Goal: Check status: Check status

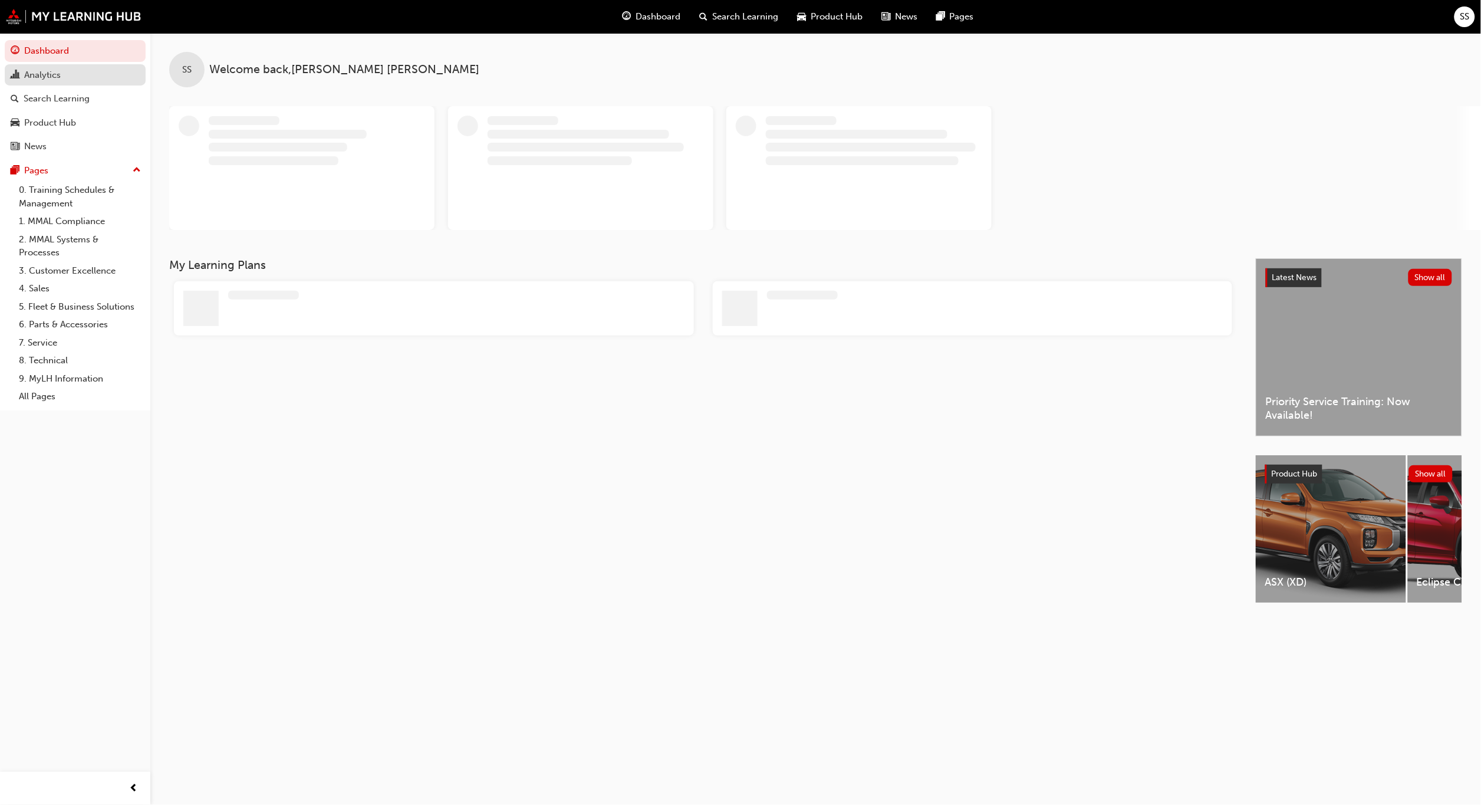
click at [43, 72] on div "Analytics" at bounding box center [42, 75] width 37 height 14
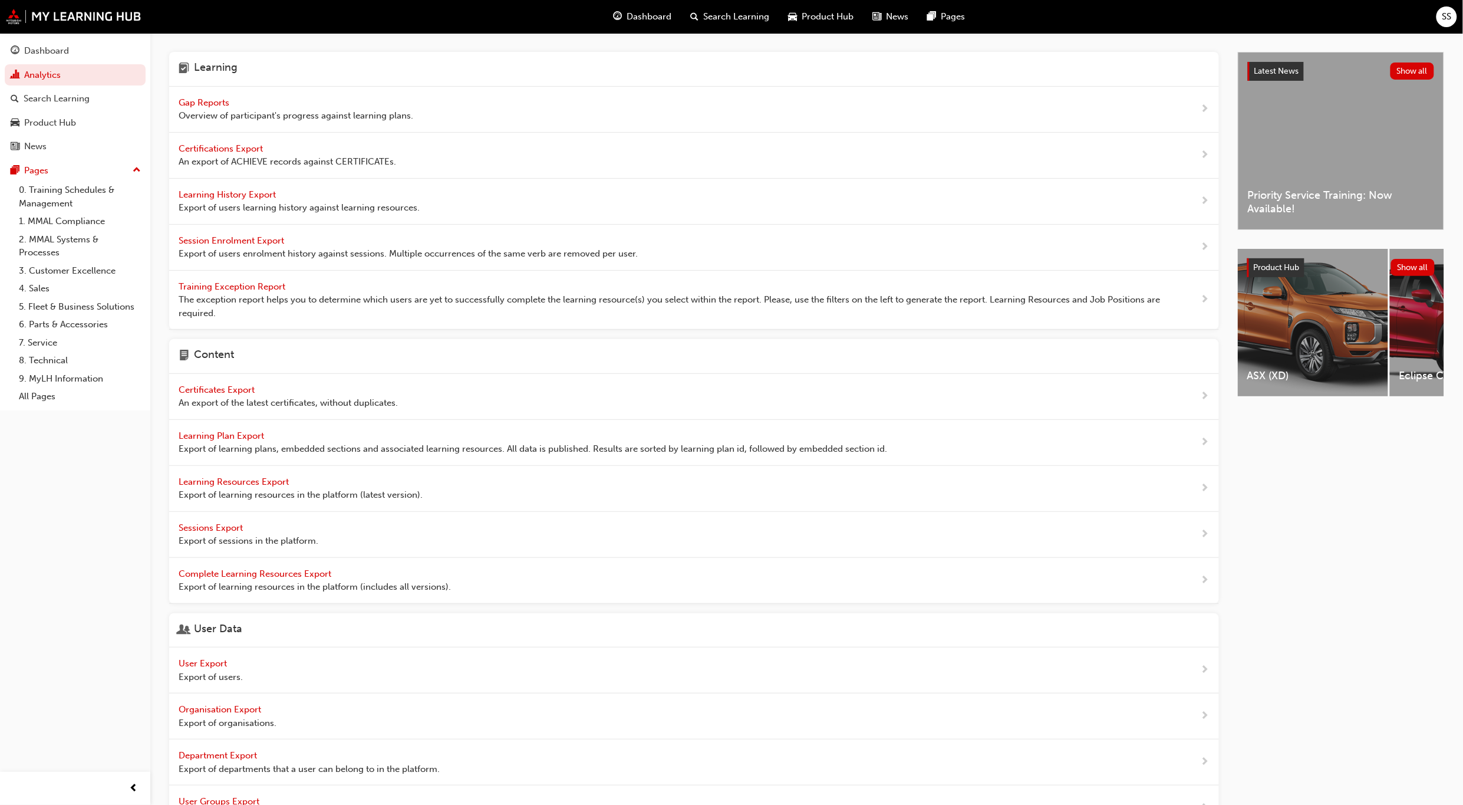
click at [213, 100] on span "Gap Reports" at bounding box center [205, 102] width 53 height 11
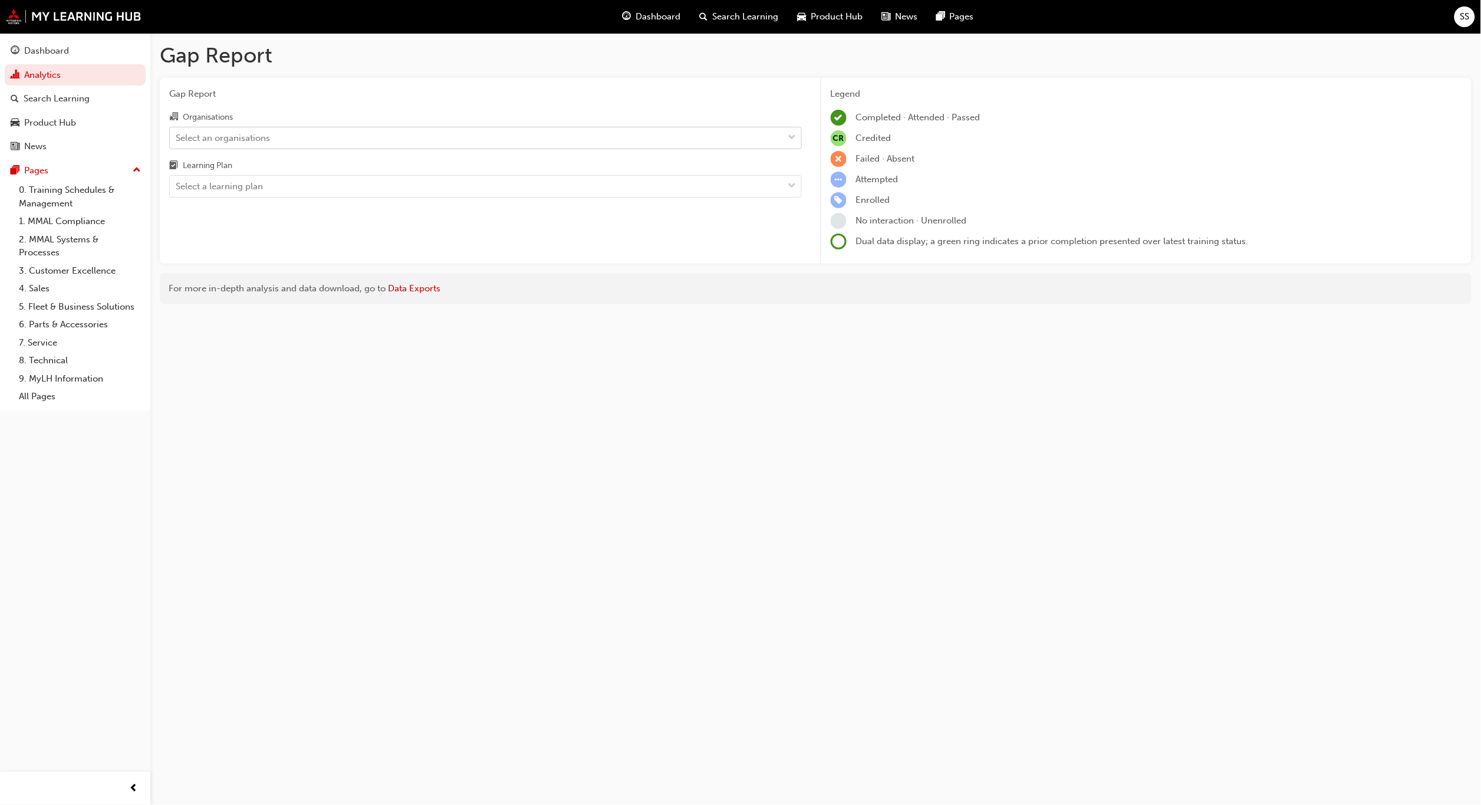
click at [538, 133] on div "Select an organisations" at bounding box center [477, 137] width 614 height 21
click at [177, 133] on input "Organisations Select an organisations" at bounding box center [176, 137] width 1 height 10
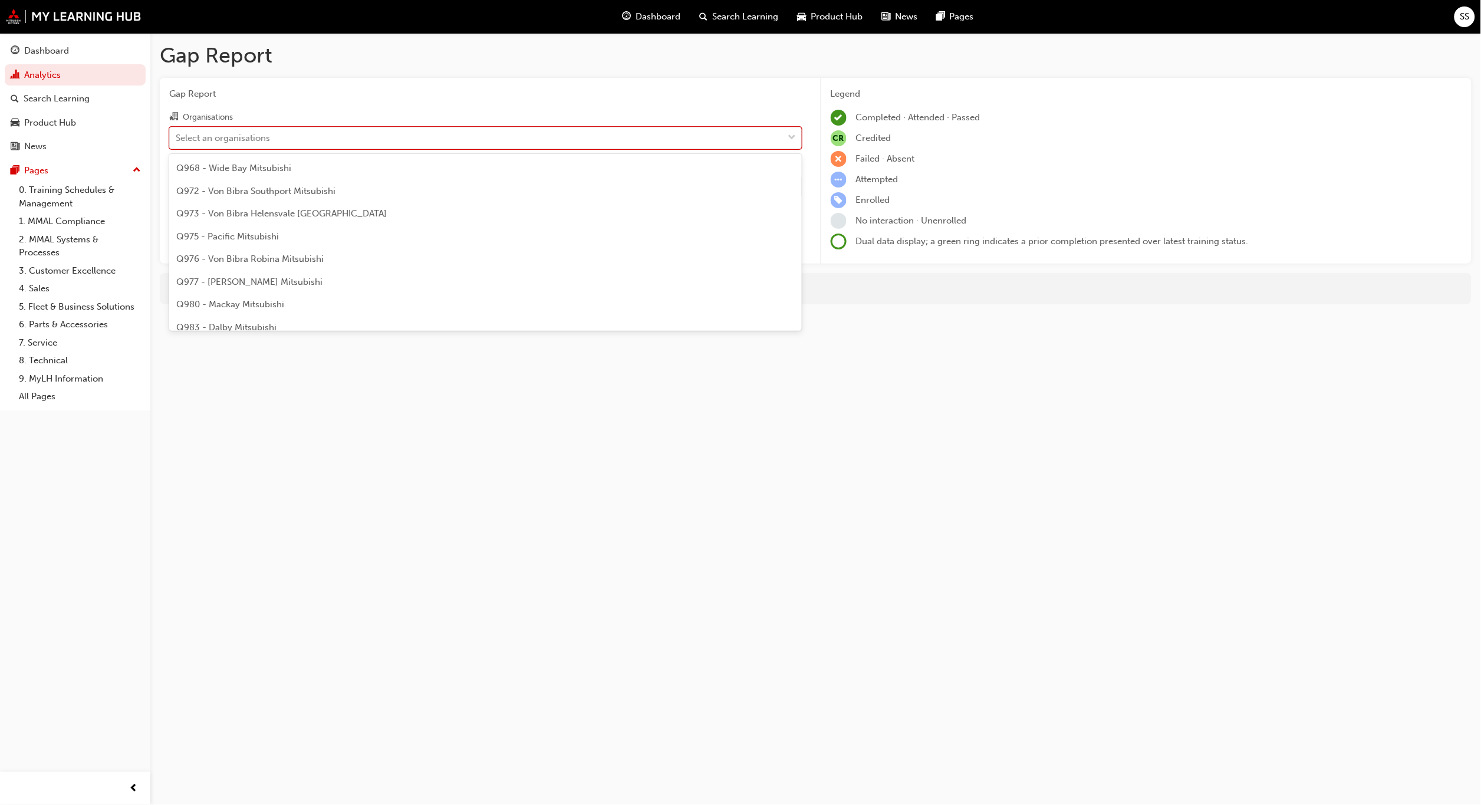
scroll to position [2126, 0]
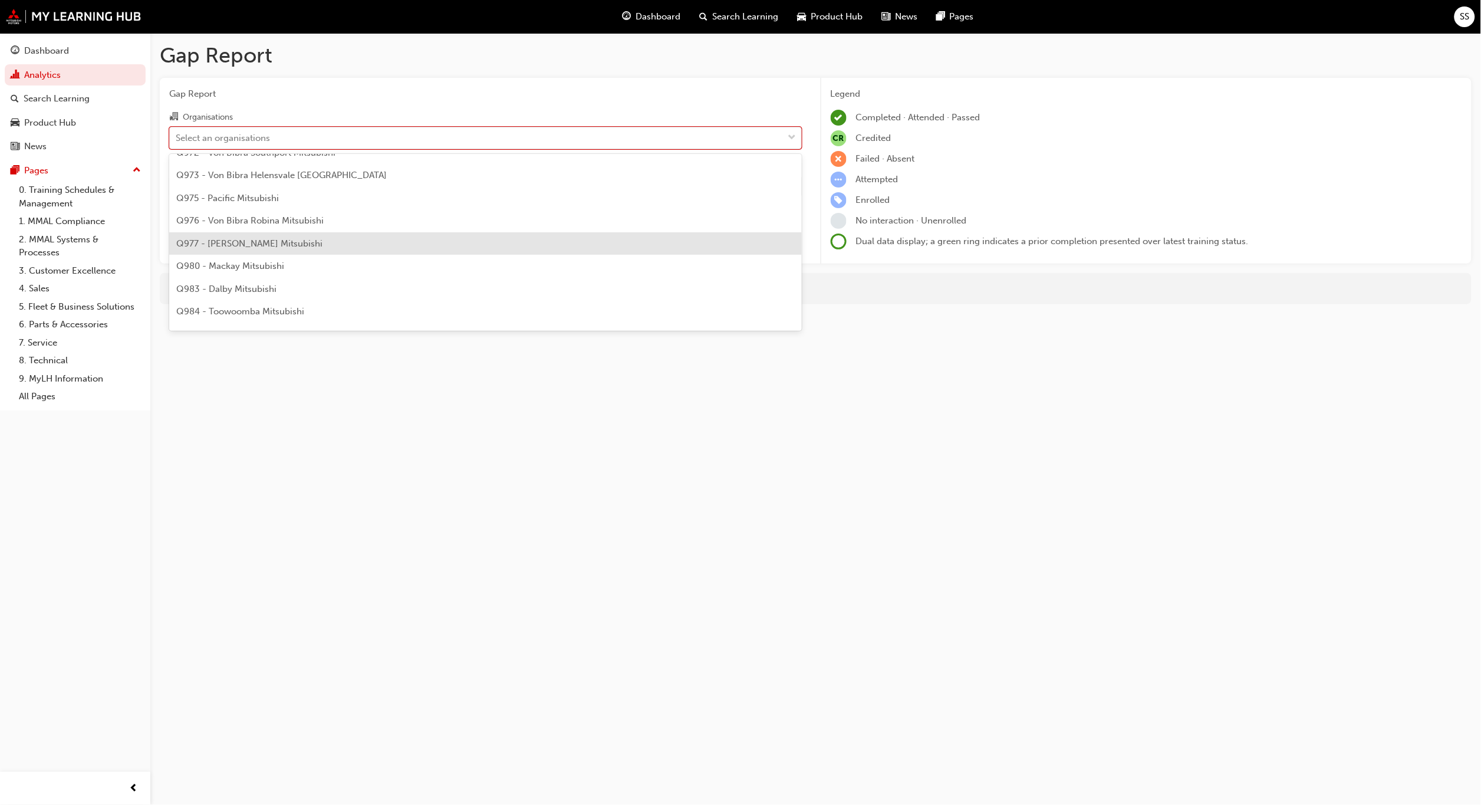
click at [242, 235] on div "Q977 - [PERSON_NAME] Mitsubishi" at bounding box center [485, 243] width 633 height 23
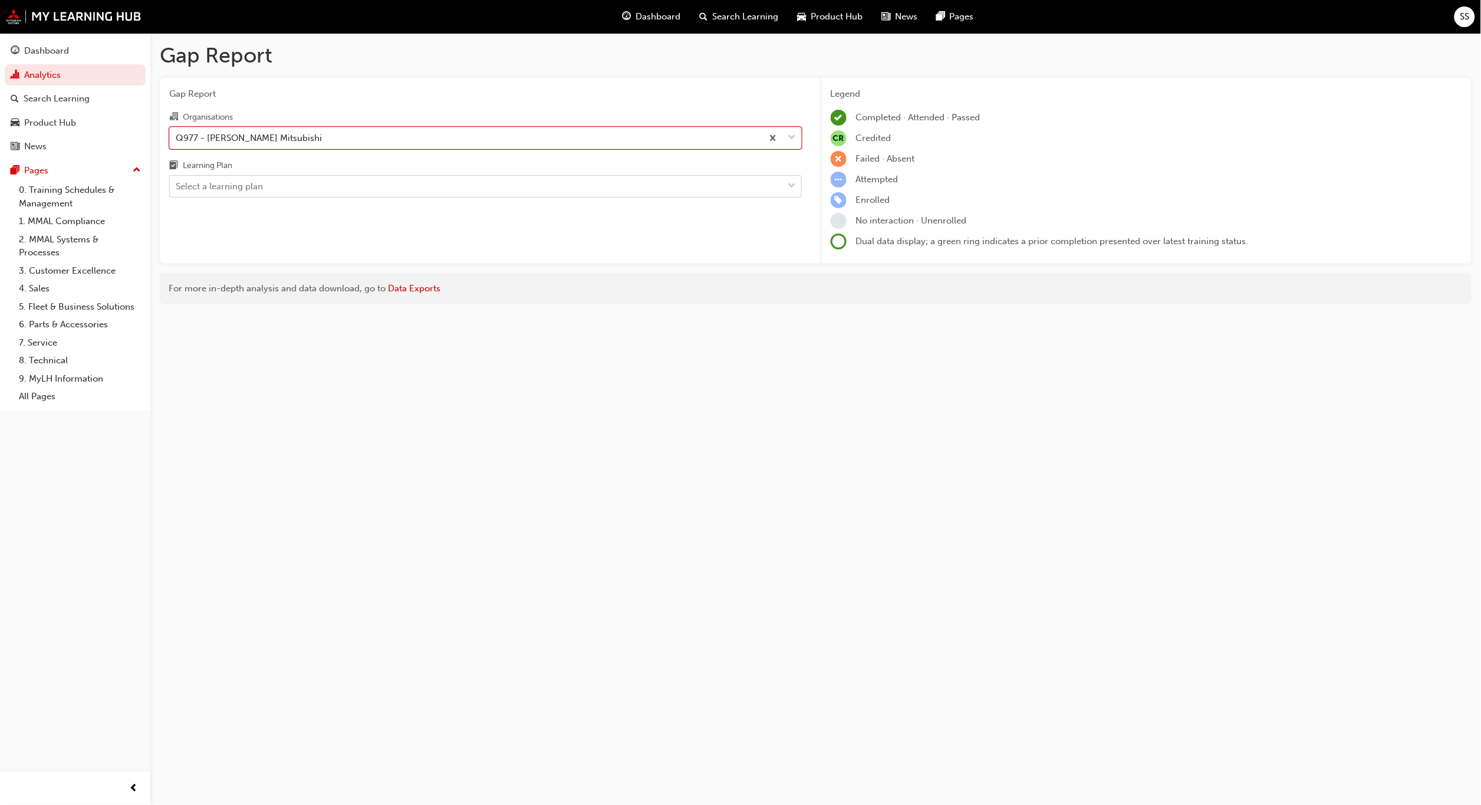
click at [434, 188] on div "Select a learning plan" at bounding box center [477, 186] width 614 height 21
click at [177, 188] on input "Learning Plan Select a learning plan" at bounding box center [176, 186] width 1 height 10
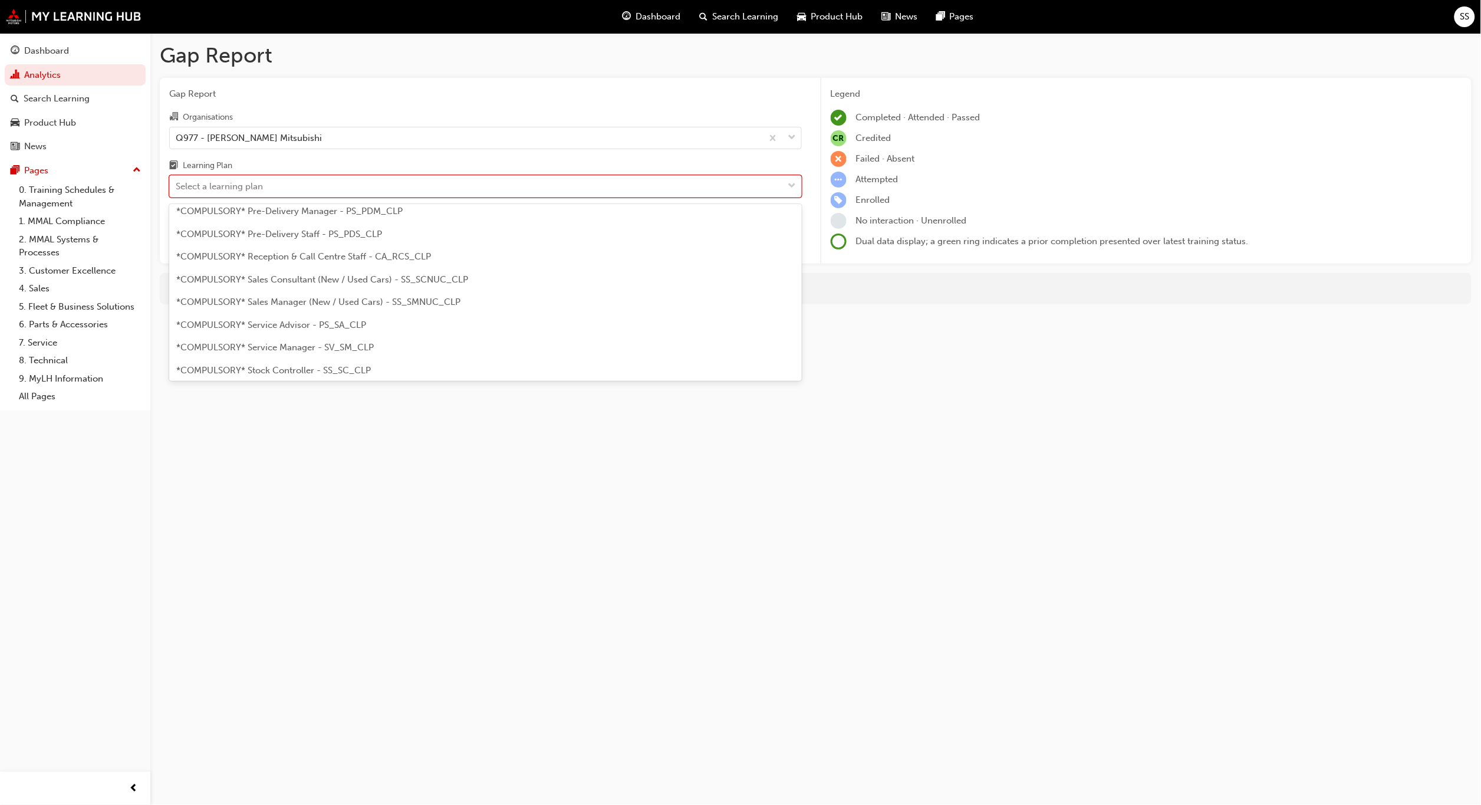
scroll to position [312, 0]
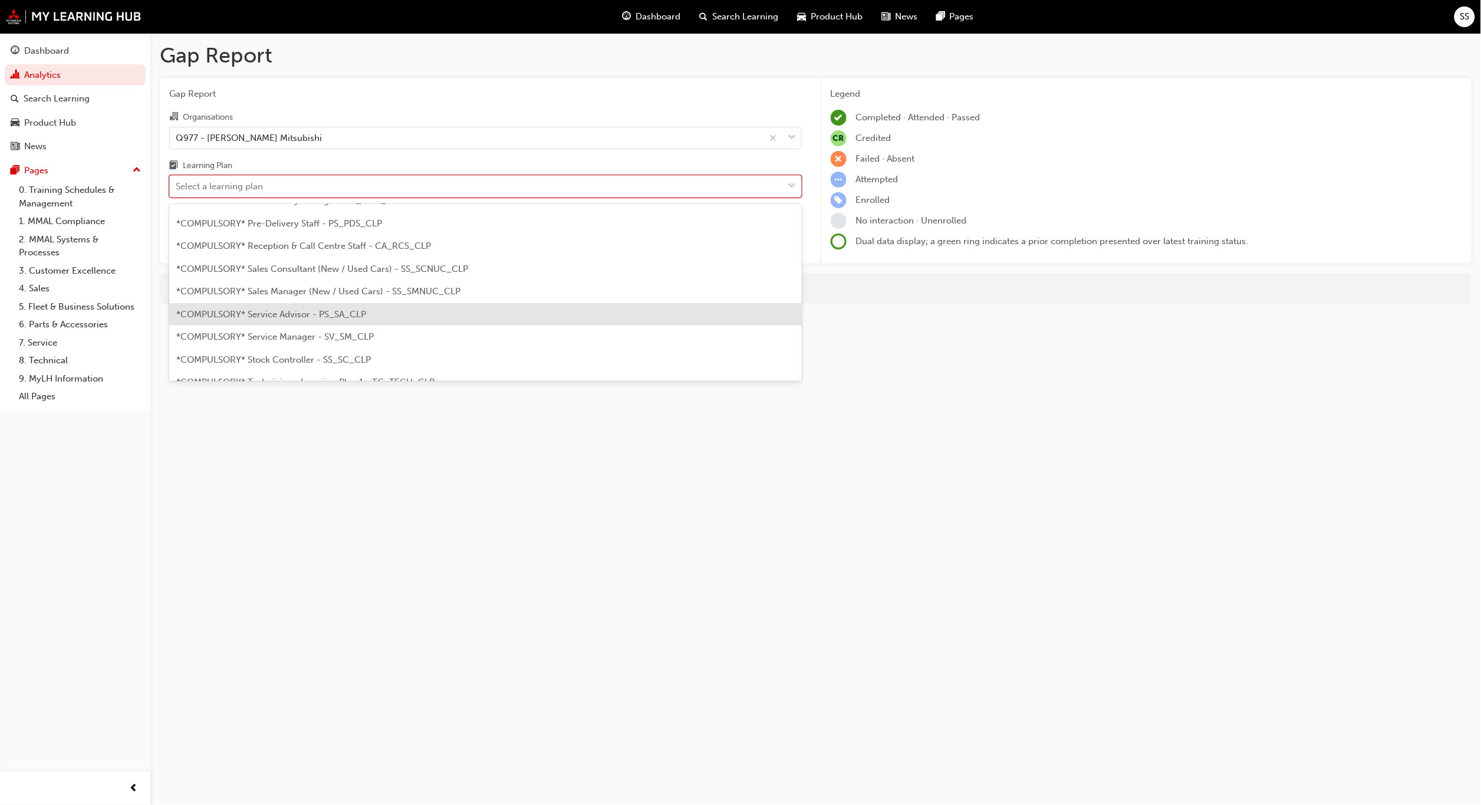
click at [300, 309] on span "*COMPULSORY* Service Advisor - PS_SA_CLP" at bounding box center [271, 314] width 190 height 11
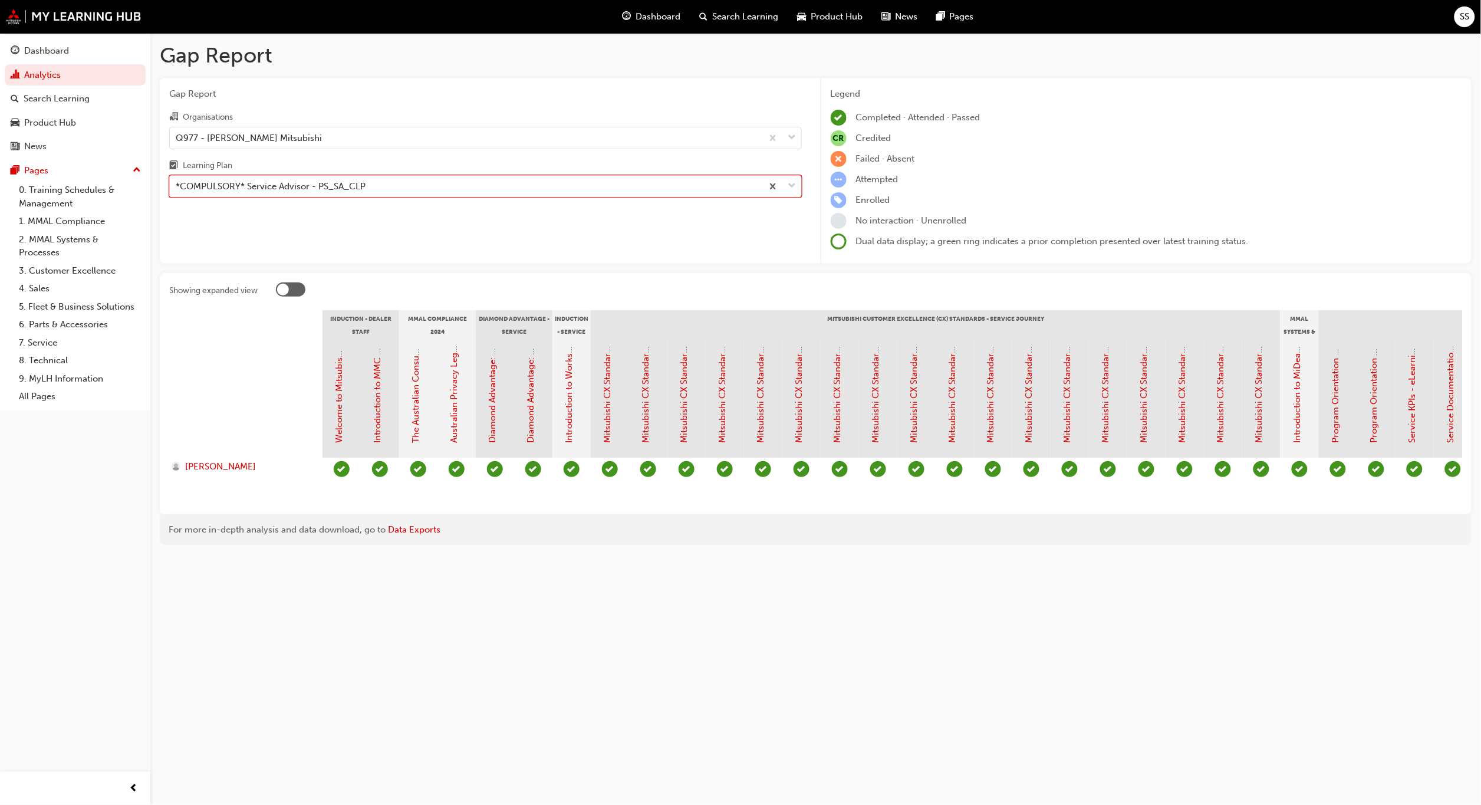
click at [791, 186] on span "down-icon" at bounding box center [792, 186] width 8 height 15
click at [177, 186] on input "Learning Plan option *COMPULSORY* Service Advisor - PS_SA_CLP, selected. 0 resu…" at bounding box center [176, 186] width 1 height 10
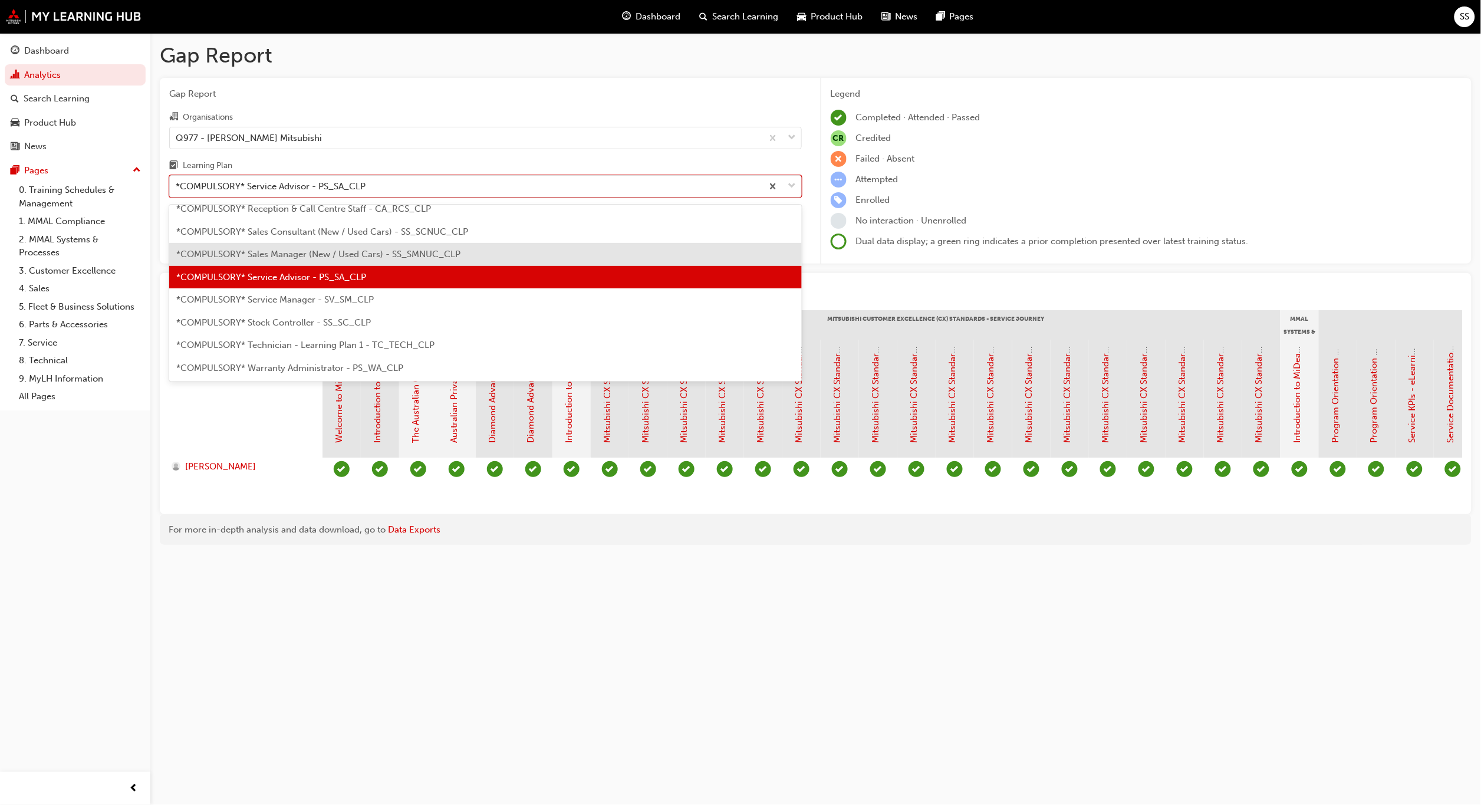
scroll to position [382, 0]
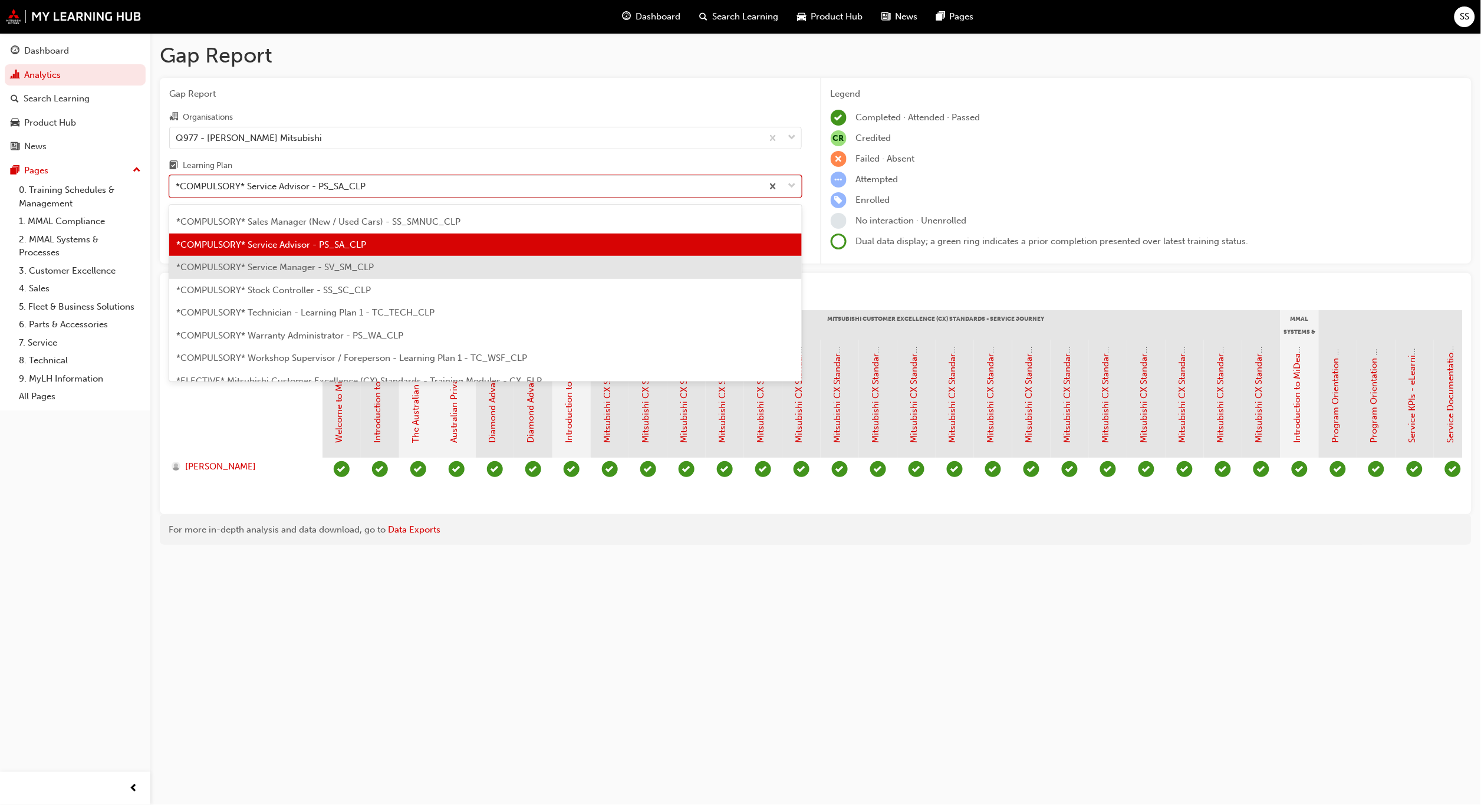
click at [325, 262] on span "*COMPULSORY* Service Manager - SV_SM_CLP" at bounding box center [275, 267] width 198 height 11
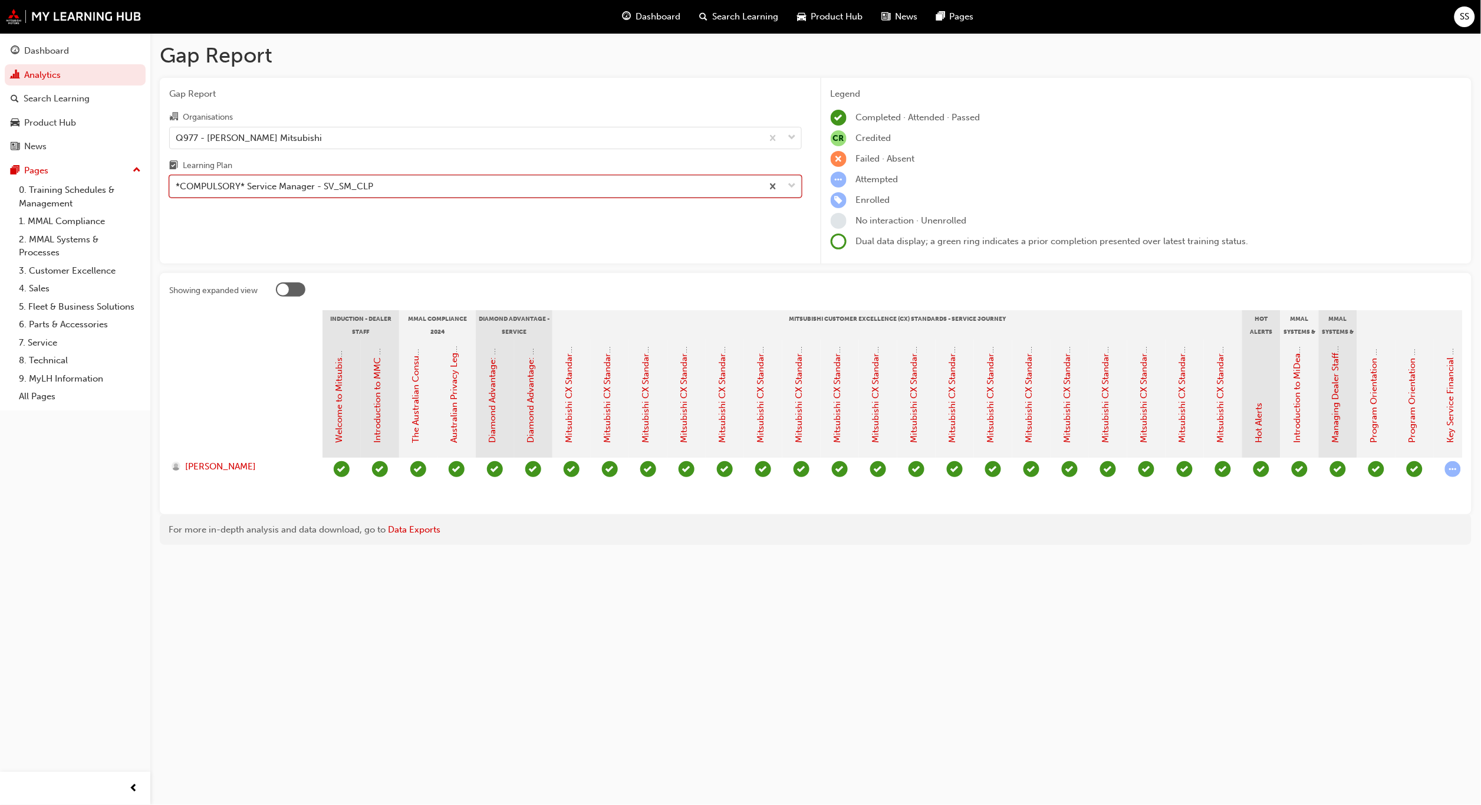
click at [418, 193] on div "*COMPULSORY* Service Manager - SV_SM_CLP" at bounding box center [466, 186] width 593 height 21
click at [177, 191] on input "Learning Plan option *COMPULSORY* Service Manager - SV_SM_CLP, selected. 0 resu…" at bounding box center [176, 186] width 1 height 10
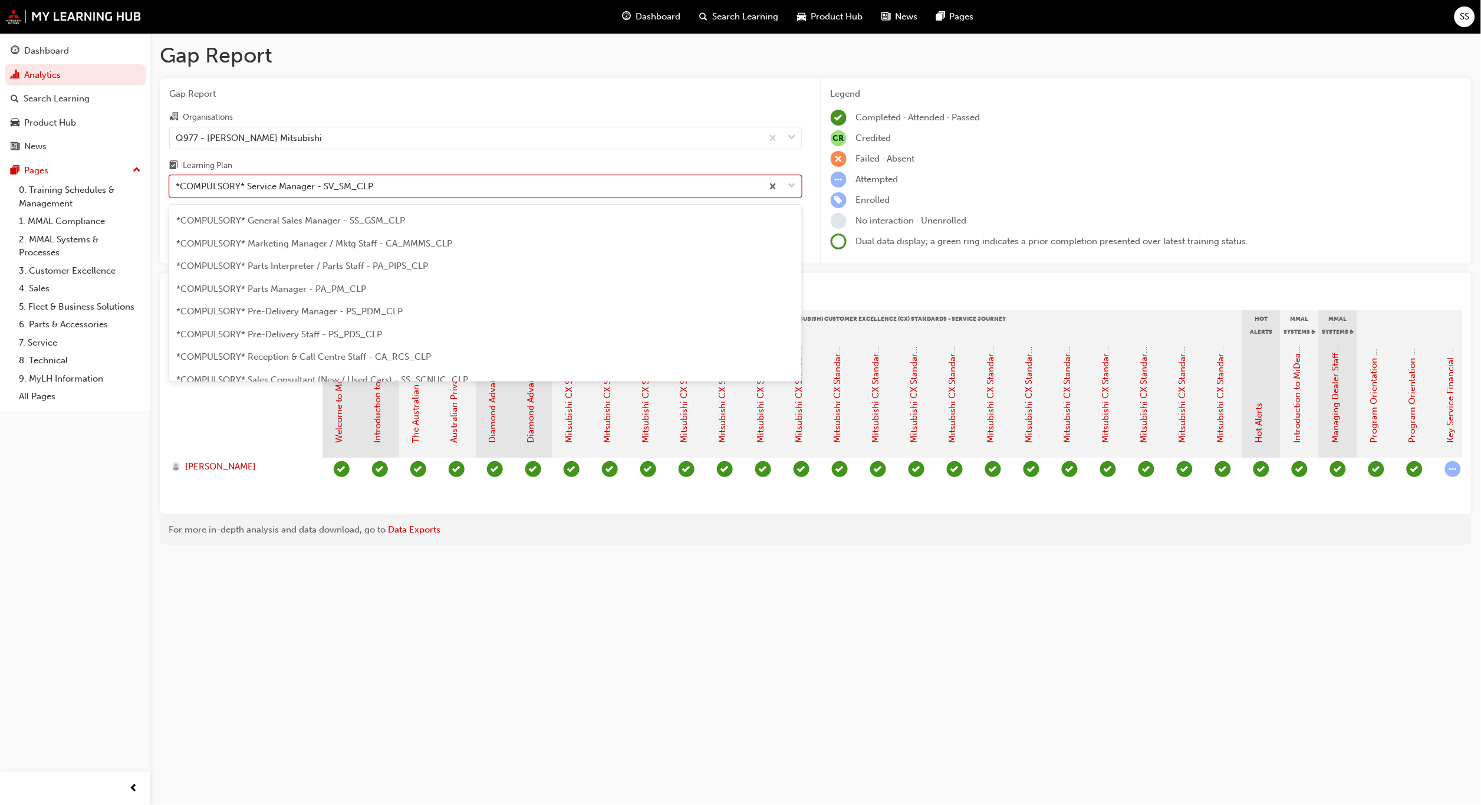
scroll to position [168, 0]
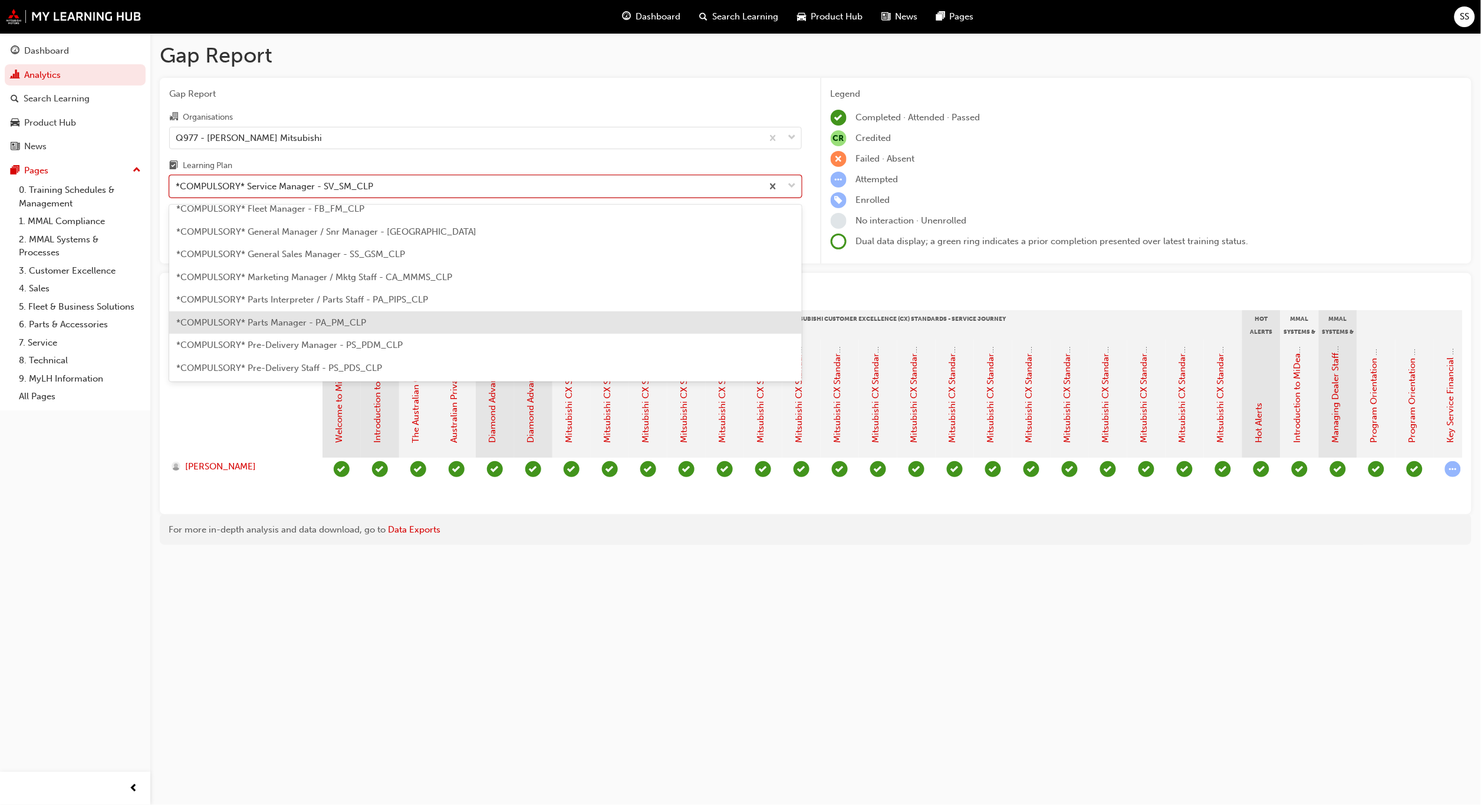
click at [334, 323] on span "*COMPULSORY* Parts Manager - PA_PM_CLP" at bounding box center [271, 322] width 190 height 11
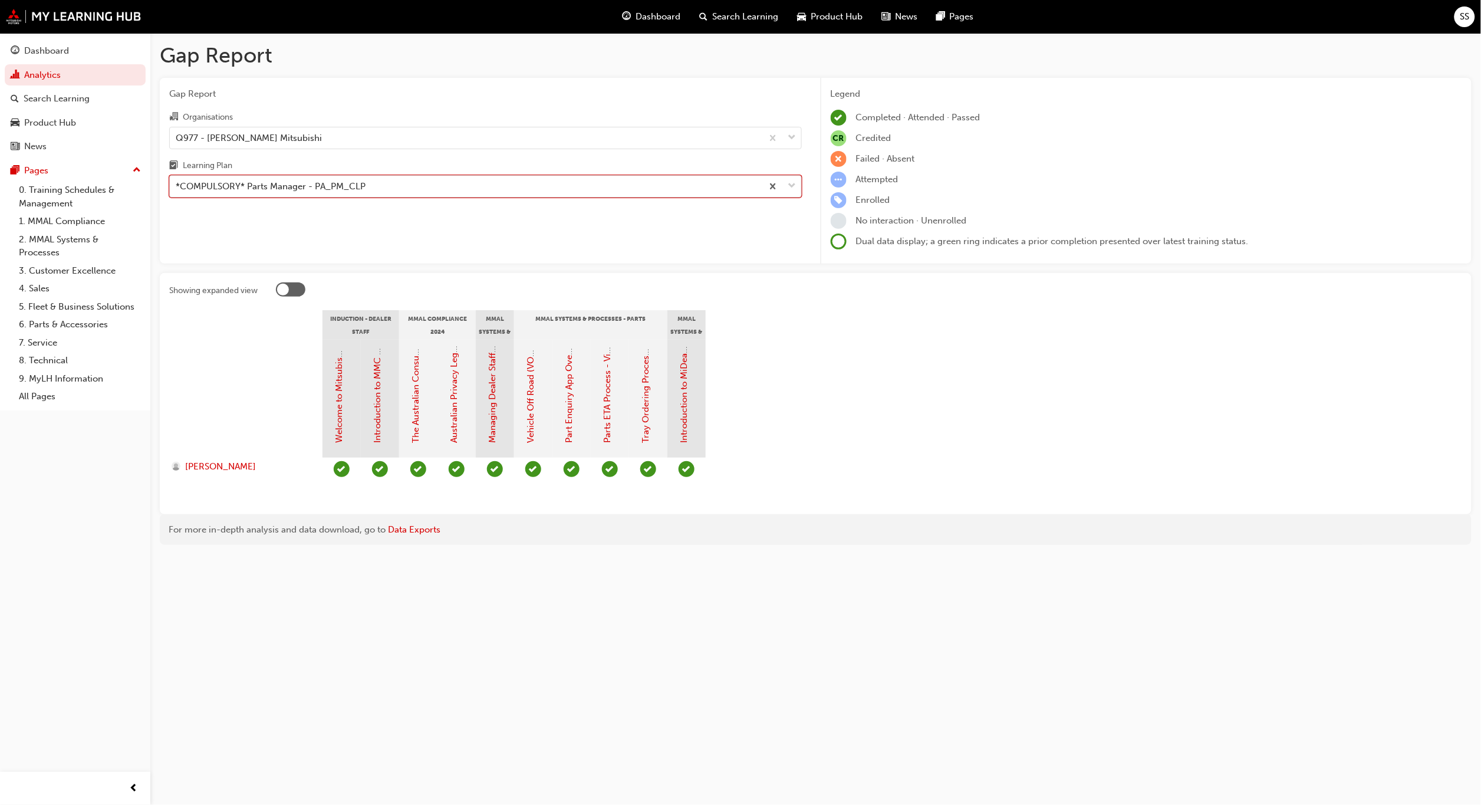
click at [679, 187] on div "*COMPULSORY* Parts Manager - PA_PM_CLP" at bounding box center [466, 186] width 593 height 21
click at [177, 187] on input "Learning Plan option *COMPULSORY* Parts Manager - PA_PM_CLP, selected. 0 result…" at bounding box center [176, 186] width 1 height 10
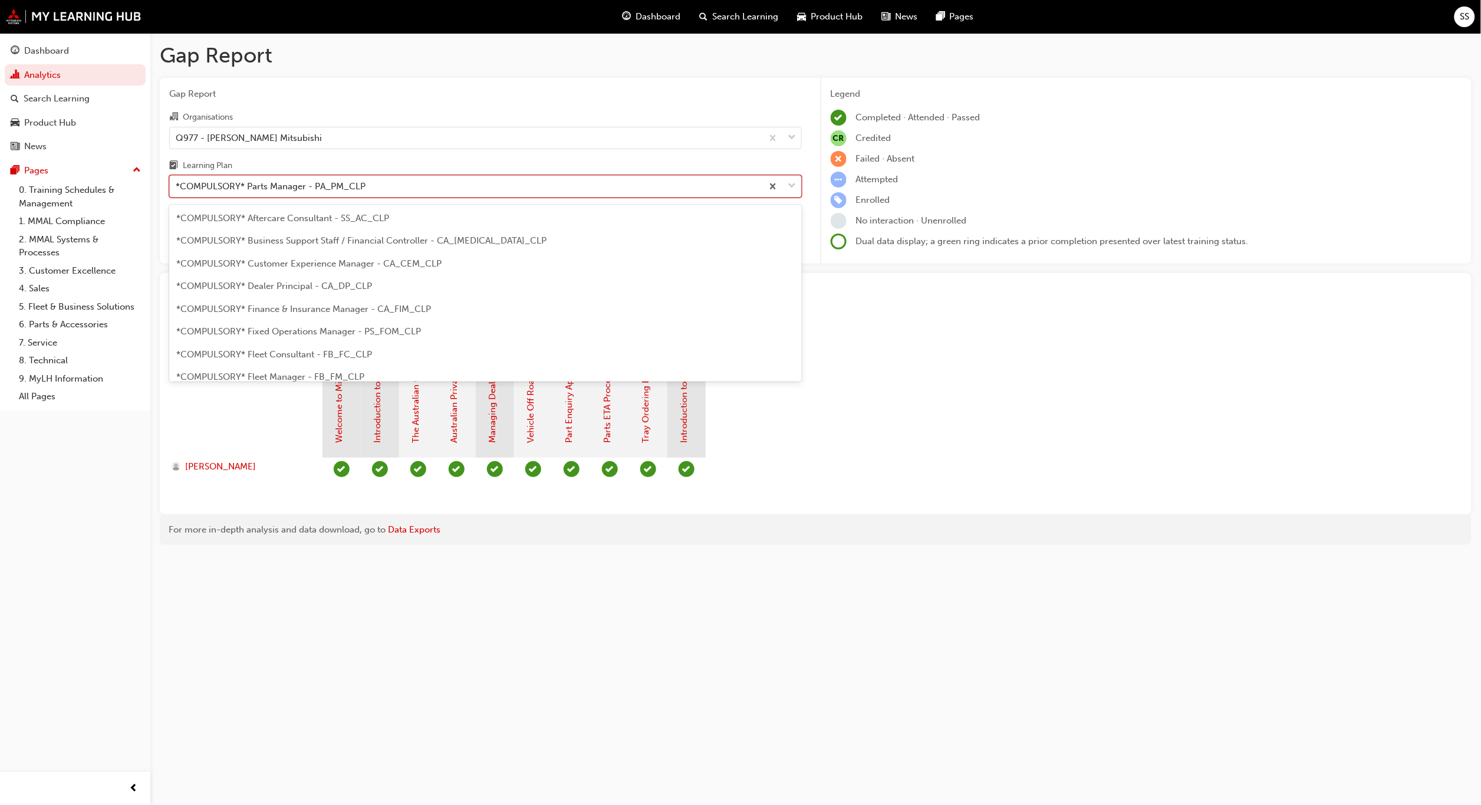
scroll to position [127, 0]
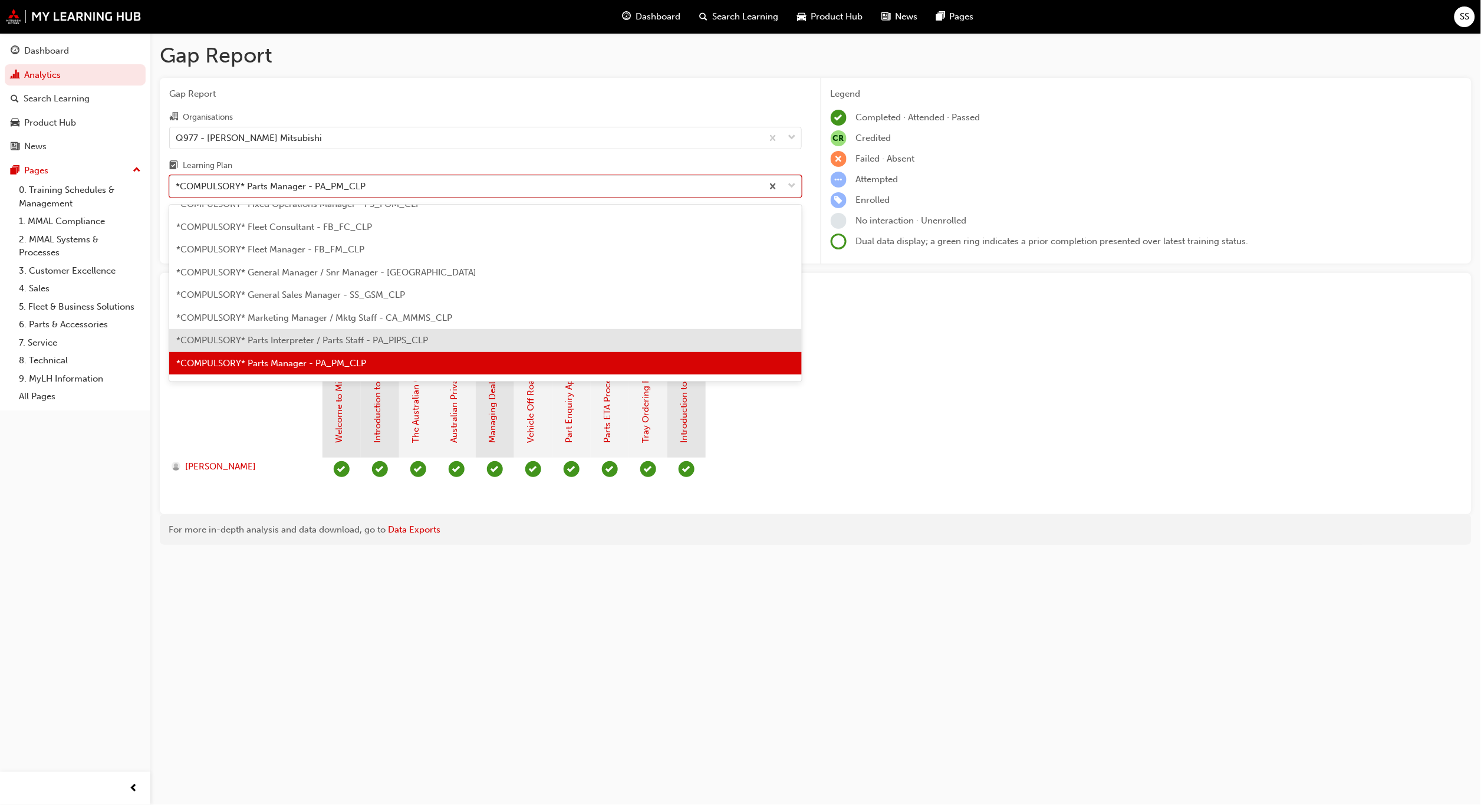
click at [373, 335] on span "*COMPULSORY* Parts Interpreter / Parts Staff - PA_PIPS_CLP" at bounding box center [302, 340] width 252 height 11
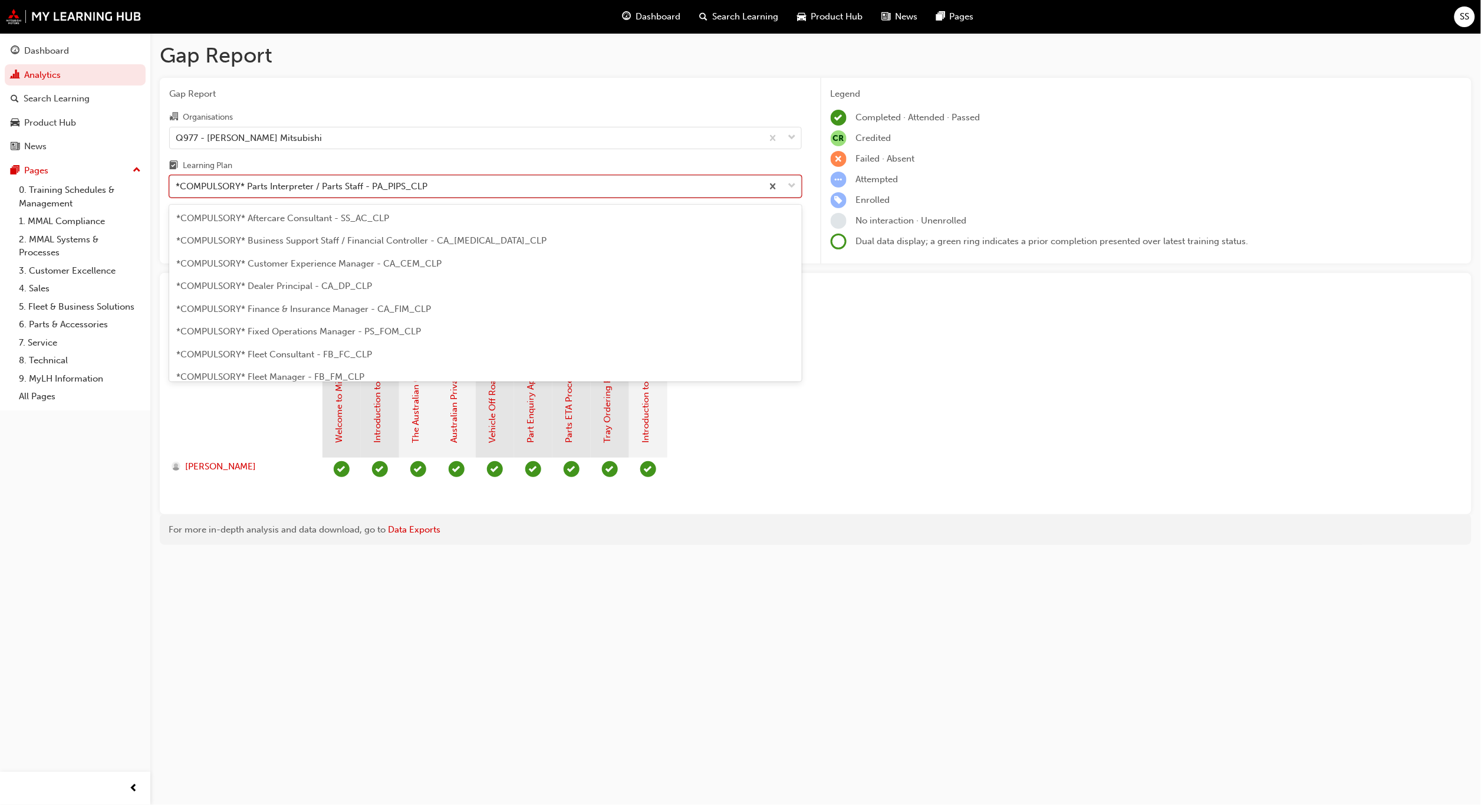
click at [714, 187] on div "*COMPULSORY* Parts Interpreter / Parts Staff - PA_PIPS_CLP" at bounding box center [466, 186] width 593 height 21
click at [177, 187] on input "Learning Plan option *COMPULSORY* Parts Interpreter / Parts Staff - PA_PIPS_CLP…" at bounding box center [176, 186] width 1 height 10
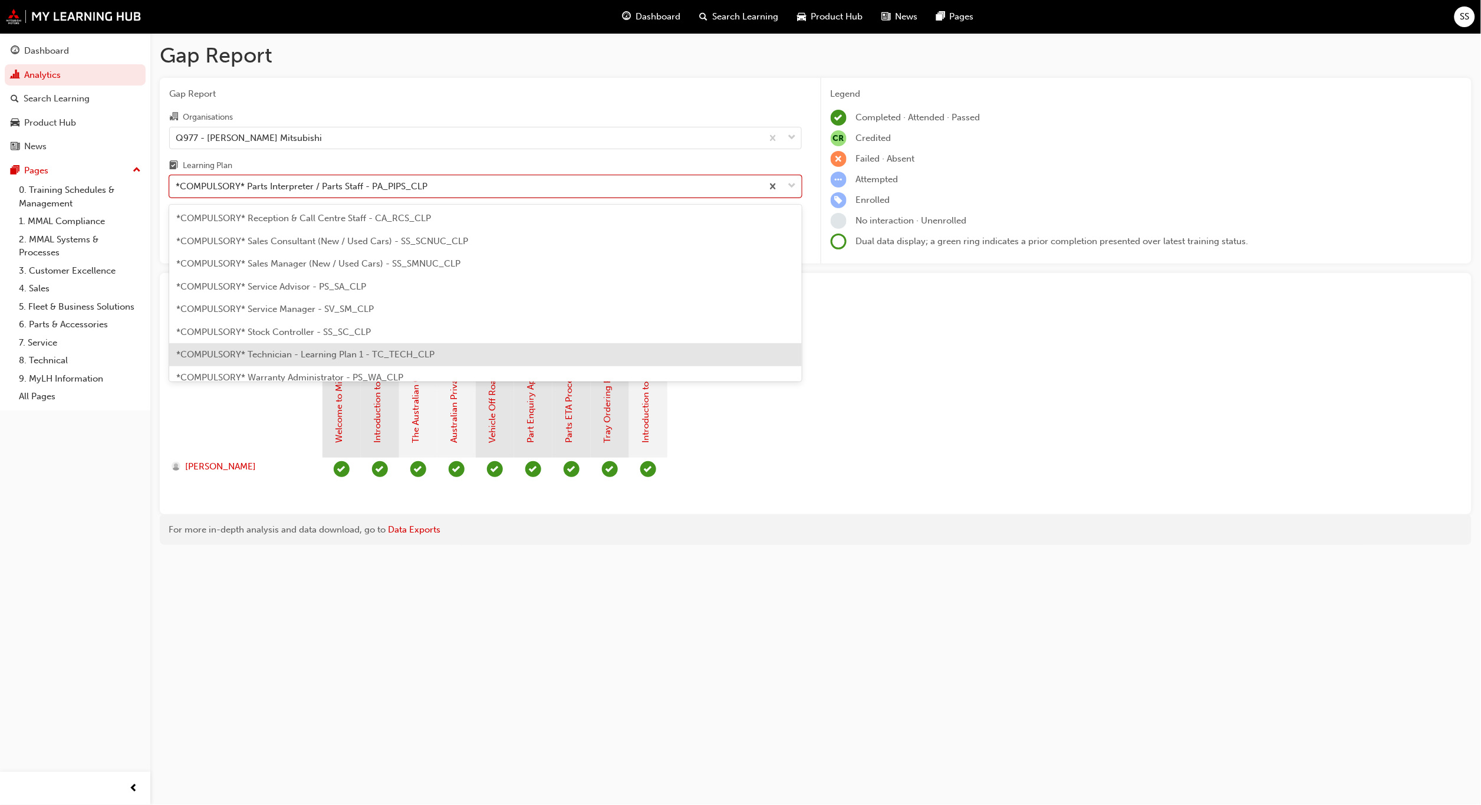
click at [327, 355] on span "*COMPULSORY* Technician - Learning Plan 1 - TC_TECH_CLP" at bounding box center [305, 354] width 258 height 11
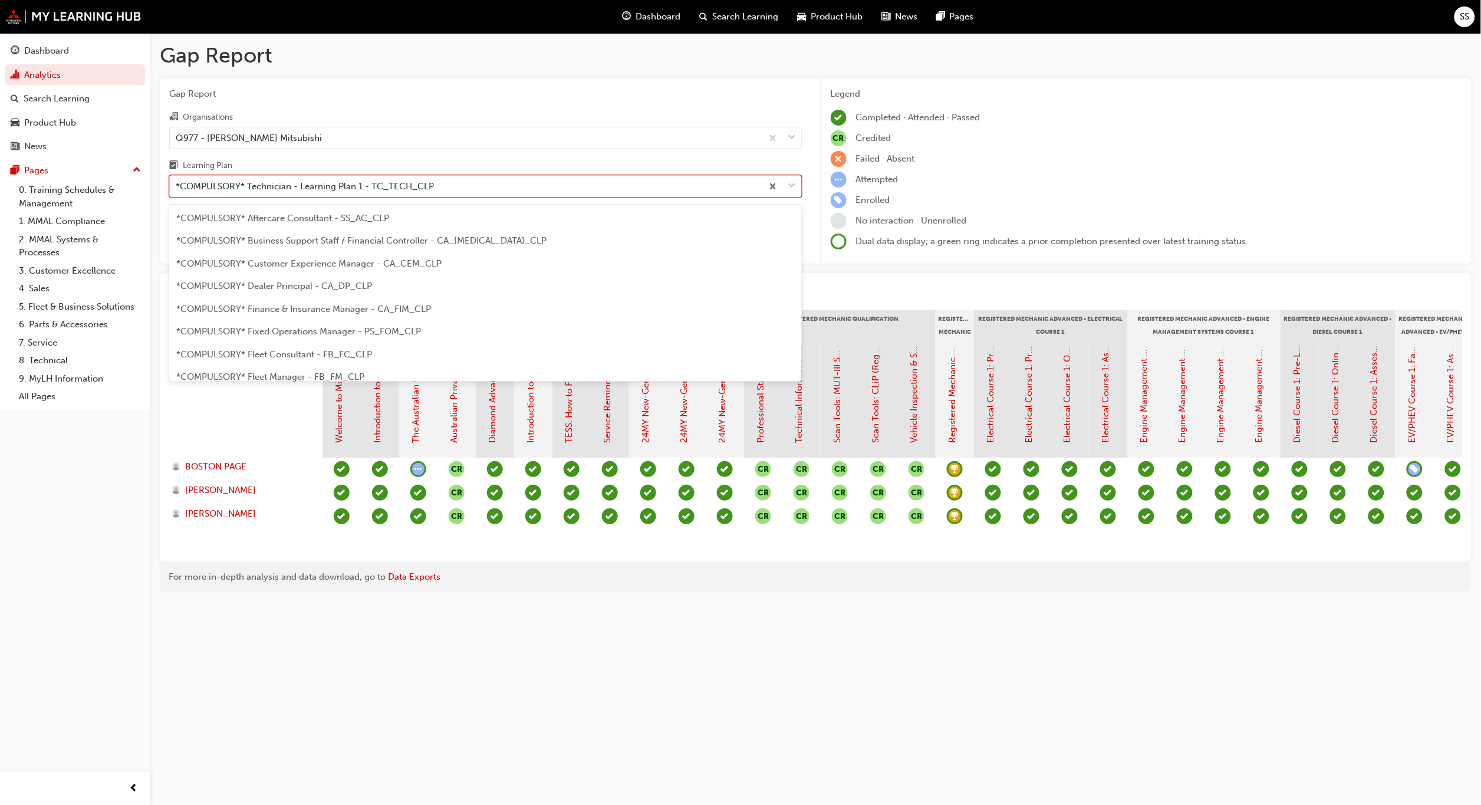
click at [608, 181] on div "*COMPULSORY* Technician - Learning Plan 1 - TC_TECH_CLP" at bounding box center [466, 186] width 593 height 21
click at [177, 181] on input "Learning Plan option *COMPULSORY* Technician - Learning Plan 1 - TC_TECH_CLP, s…" at bounding box center [176, 186] width 1 height 10
click at [348, 282] on span "*ELECTIVE* Technician - Learning Plan 2: Registered Technician Program - TC_RT_…" at bounding box center [355, 286] width 358 height 11
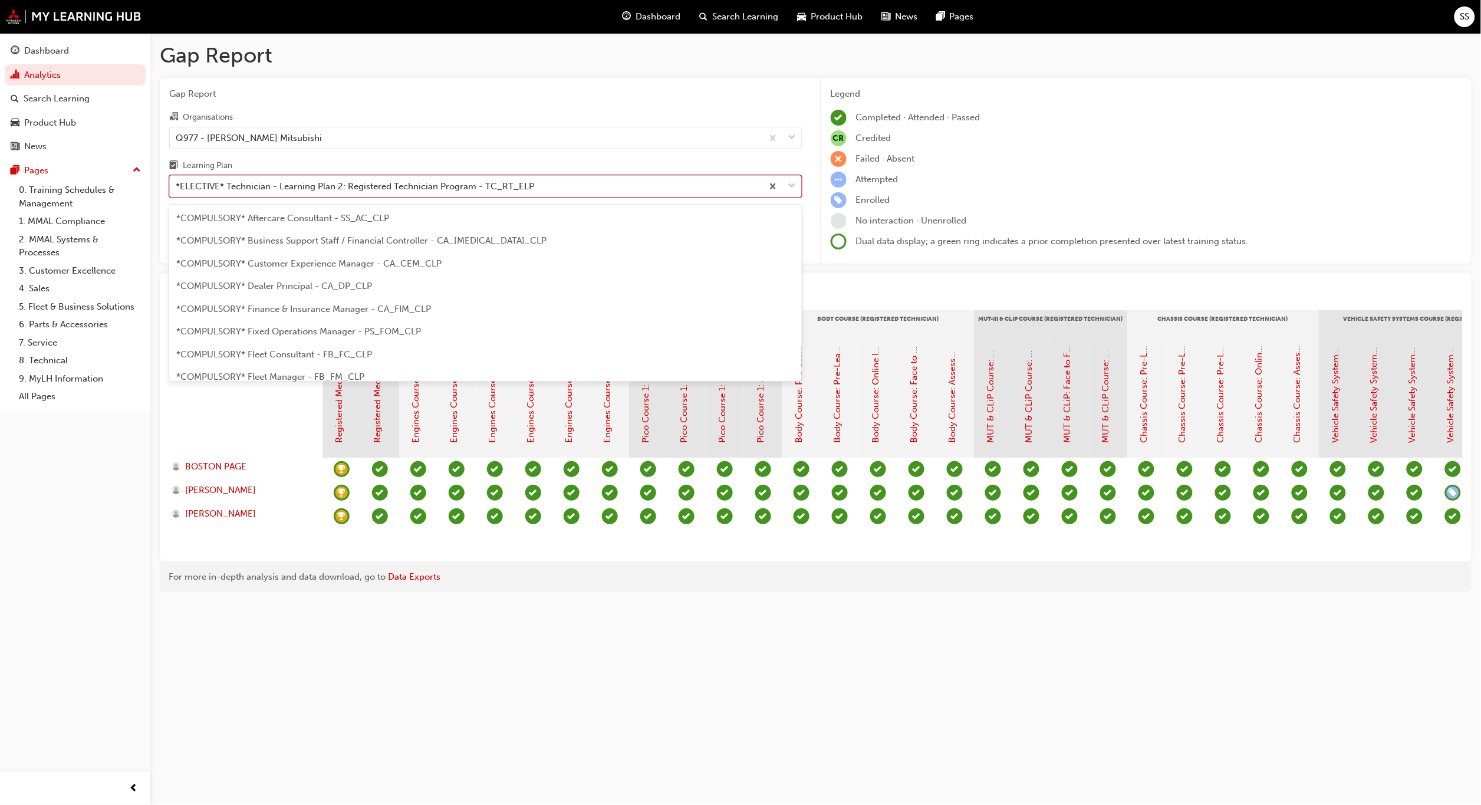
click at [378, 186] on div "*ELECTIVE* Technician - Learning Plan 2: Registered Technician Program - TC_RT_…" at bounding box center [355, 187] width 358 height 14
click at [177, 186] on input "Learning Plan option *ELECTIVE* Technician - Learning Plan 2: Registered Techni…" at bounding box center [176, 186] width 1 height 10
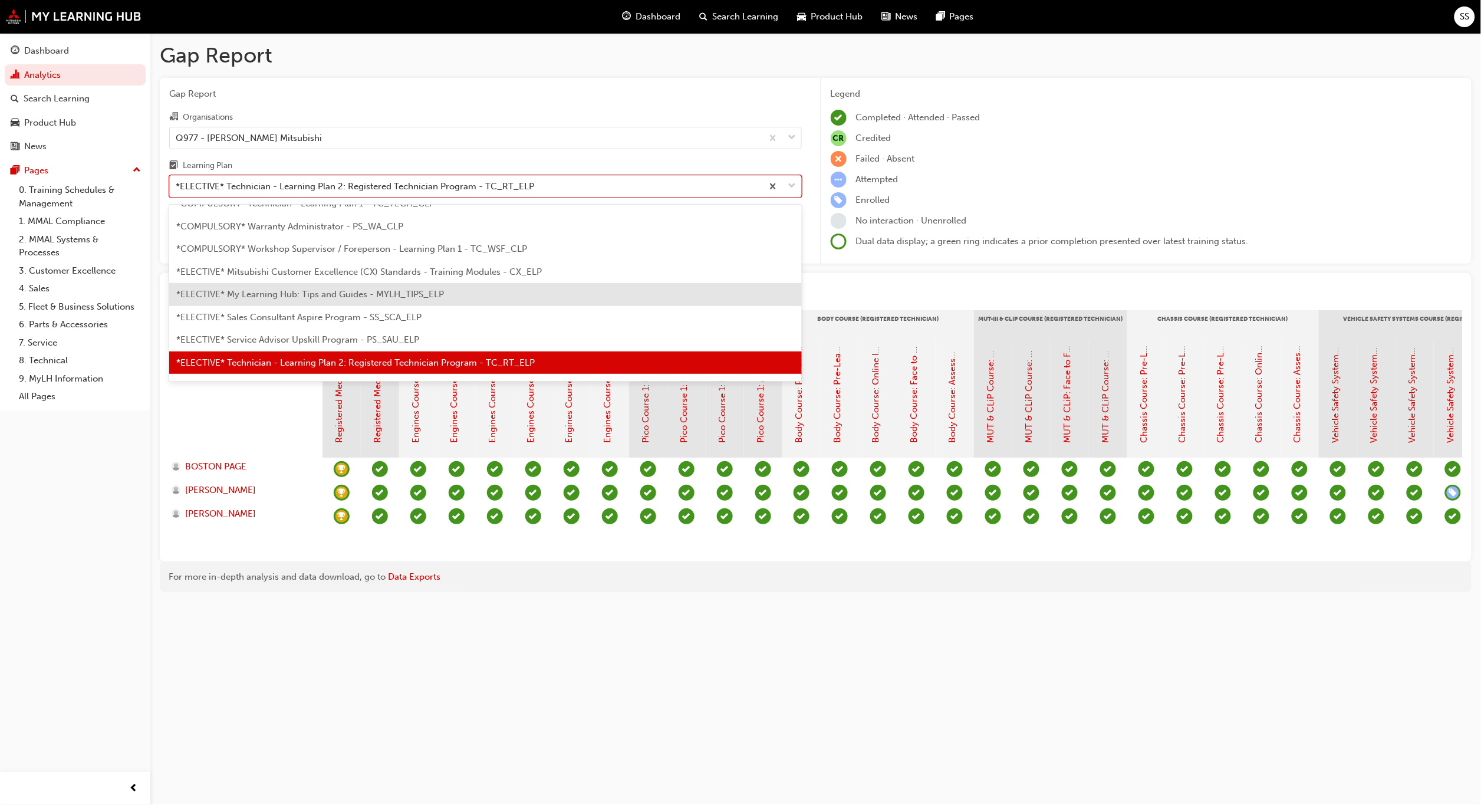
scroll to position [576, 0]
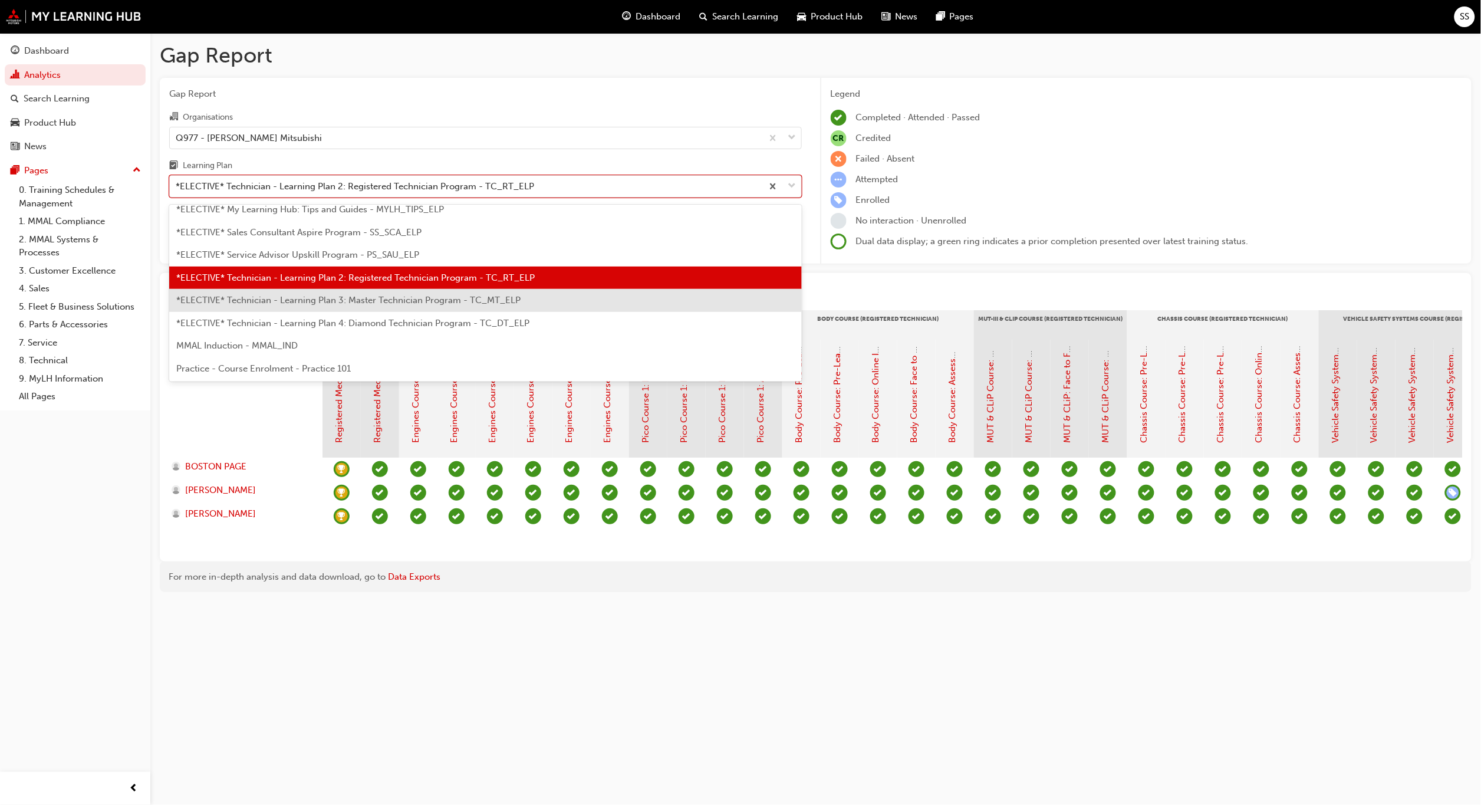
click at [365, 295] on span "*ELECTIVE* Technician - Learning Plan 3: Master Technician Program - TC_MT_ELP" at bounding box center [348, 300] width 344 height 11
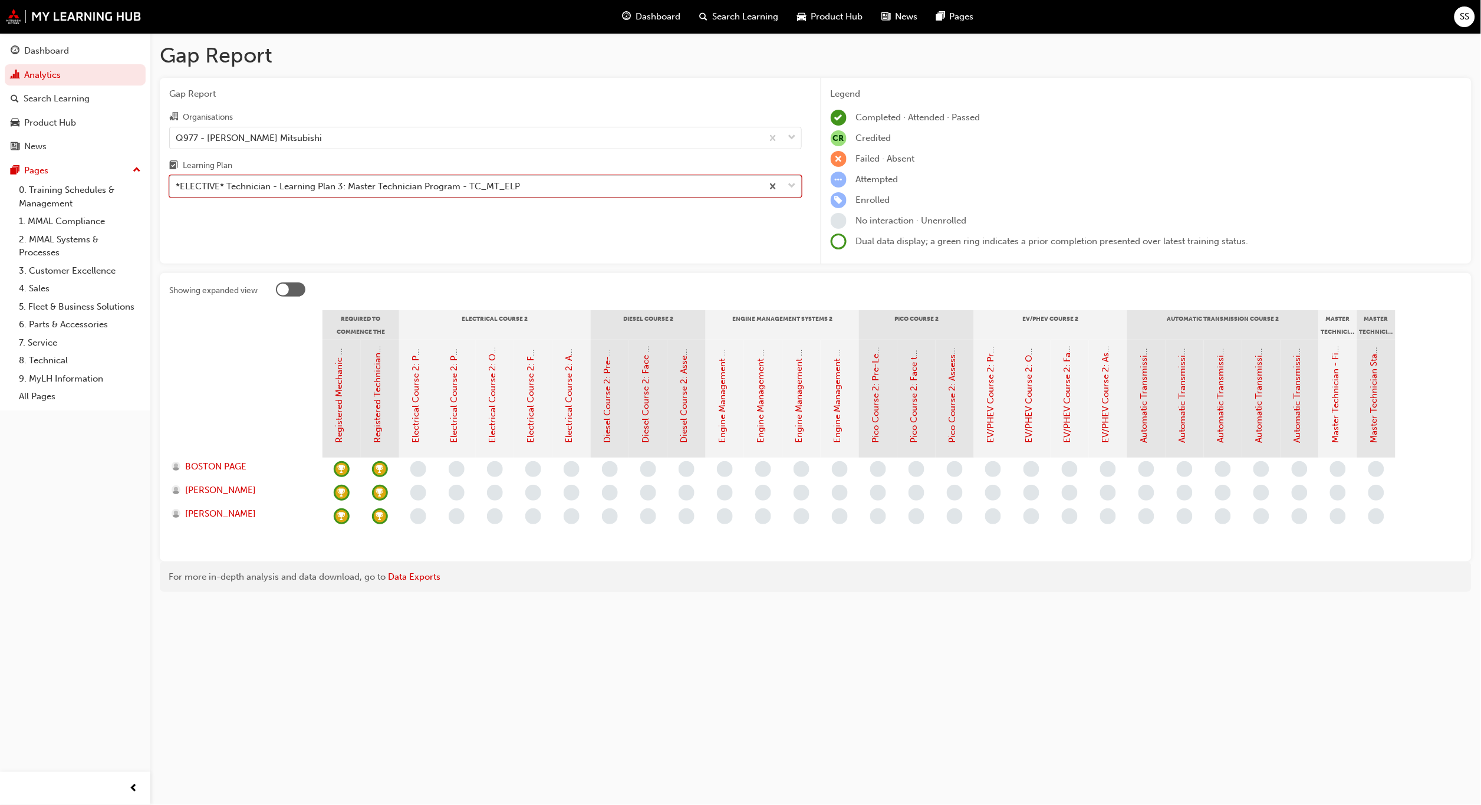
click at [790, 188] on span "down-icon" at bounding box center [792, 186] width 8 height 15
click at [177, 188] on input "Learning Plan option *ELECTIVE* Technician - Learning Plan 3: Master Technician…" at bounding box center [176, 186] width 1 height 10
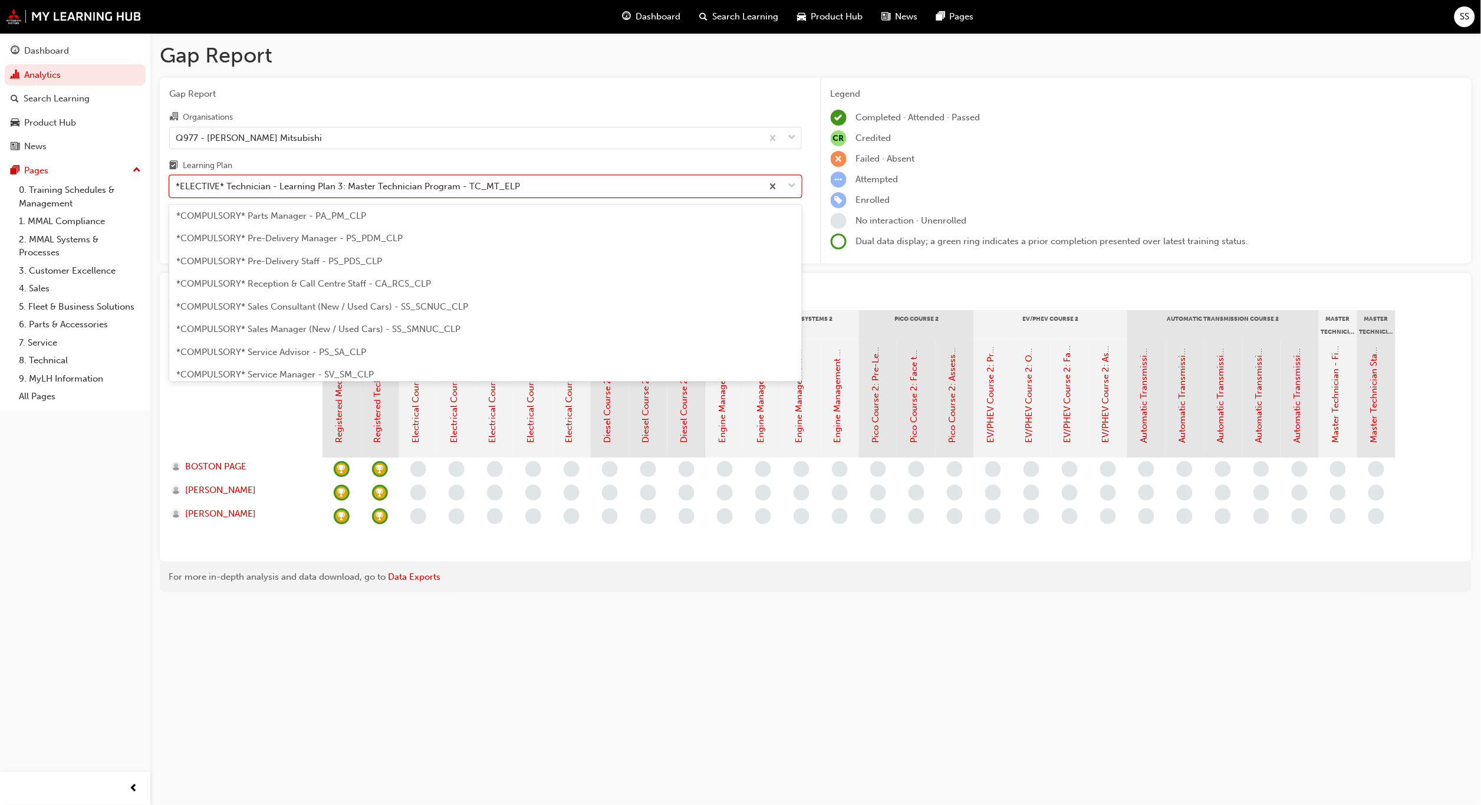
scroll to position [277, 0]
click at [285, 346] on span "*COMPULSORY* Service Advisor - PS_SA_CLP" at bounding box center [271, 349] width 190 height 11
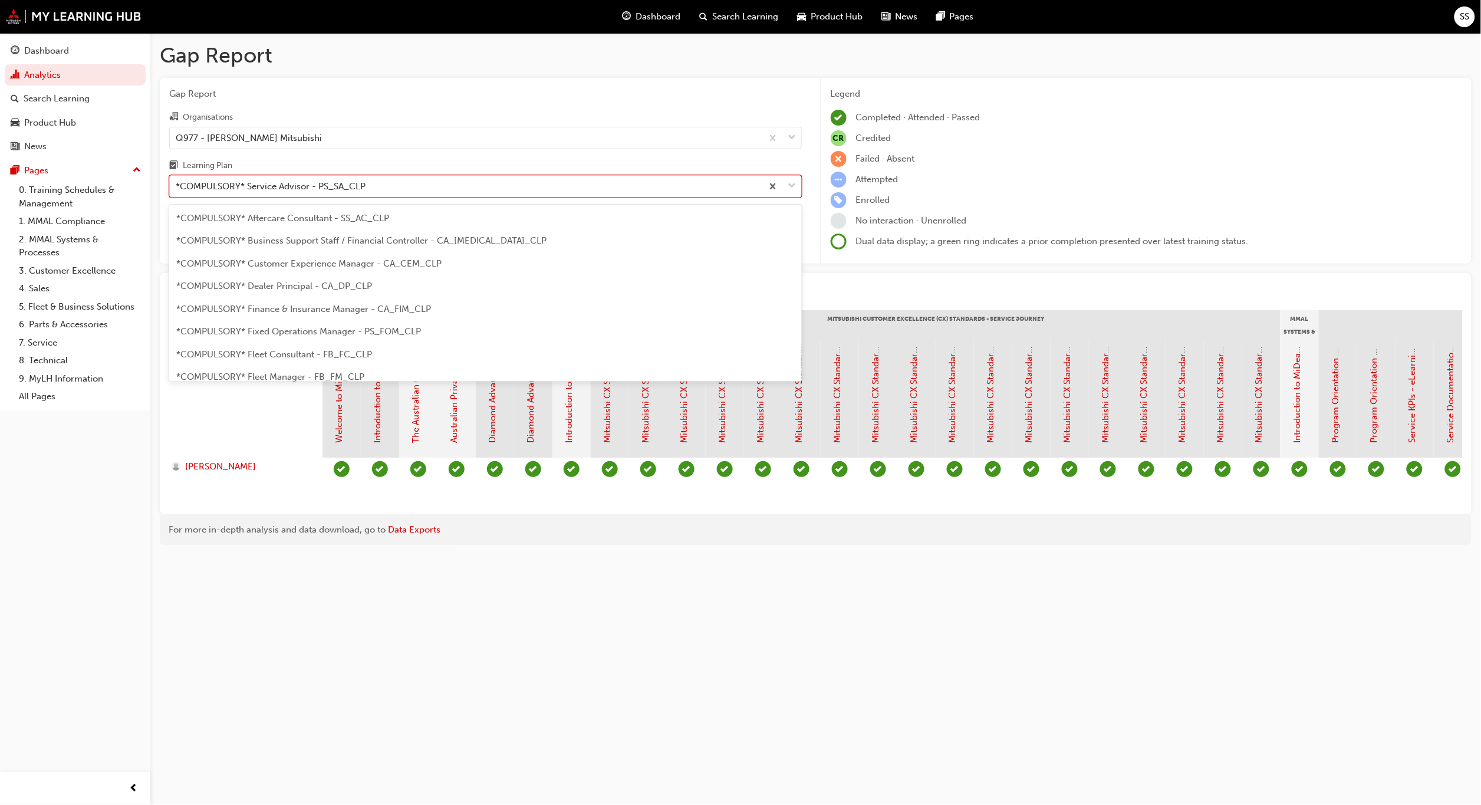
click at [385, 186] on div "*COMPULSORY* Service Advisor - PS_SA_CLP" at bounding box center [466, 186] width 593 height 21
click at [177, 186] on input "Learning Plan option *COMPULSORY* Service Advisor - PS_SA_CLP, selected. option…" at bounding box center [176, 186] width 1 height 10
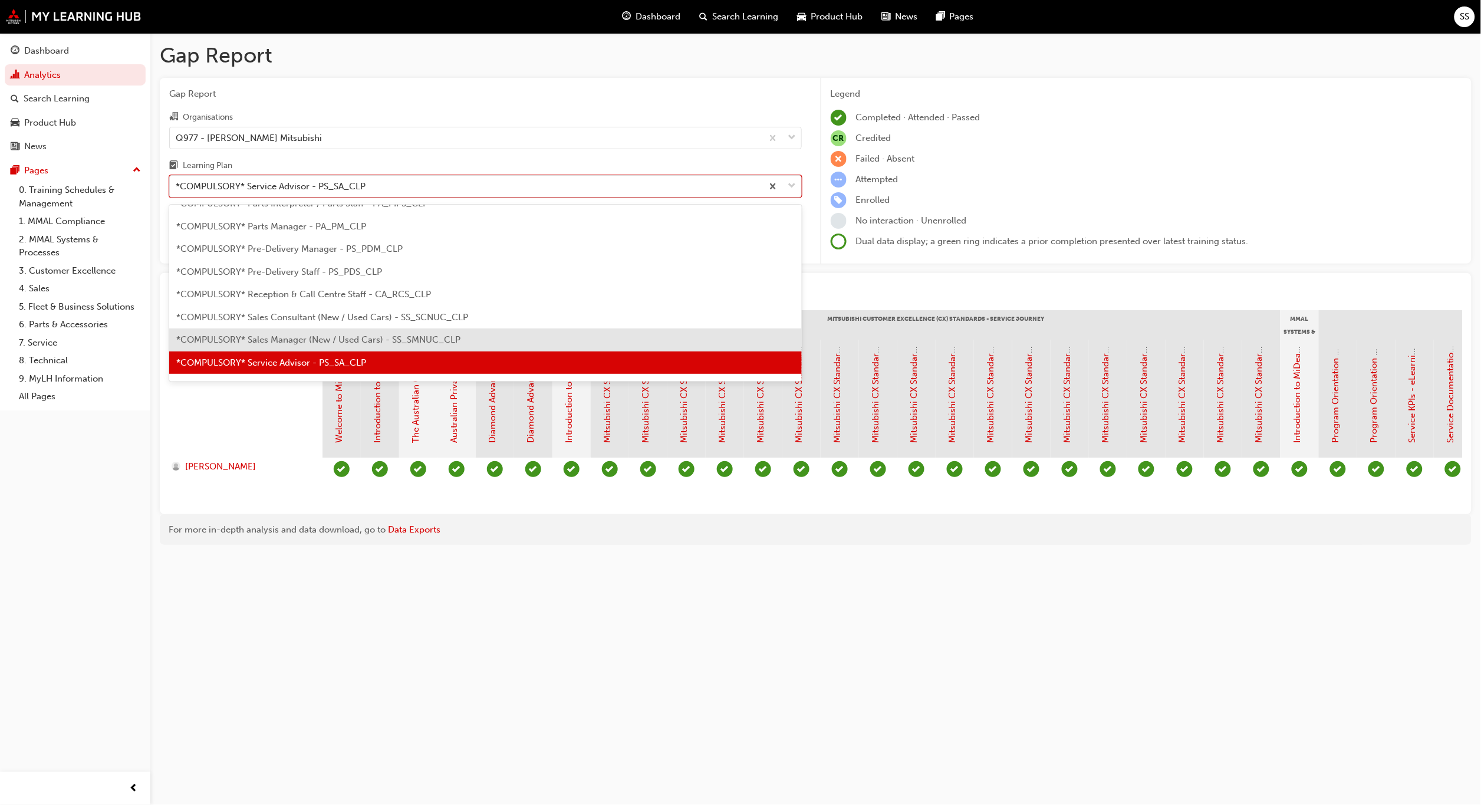
scroll to position [382, 0]
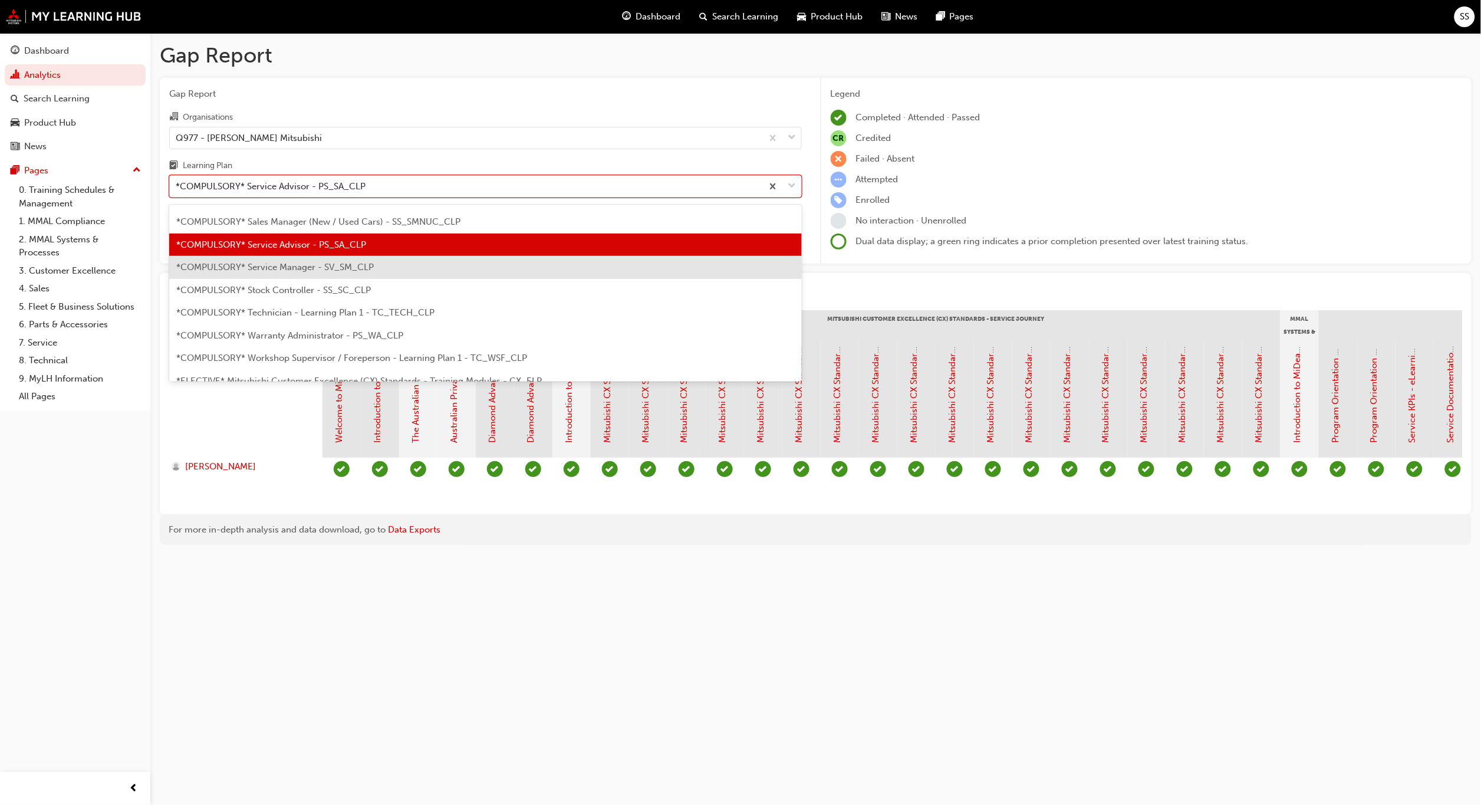
click at [318, 269] on span "*COMPULSORY* Service Manager - SV_SM_CLP" at bounding box center [275, 267] width 198 height 11
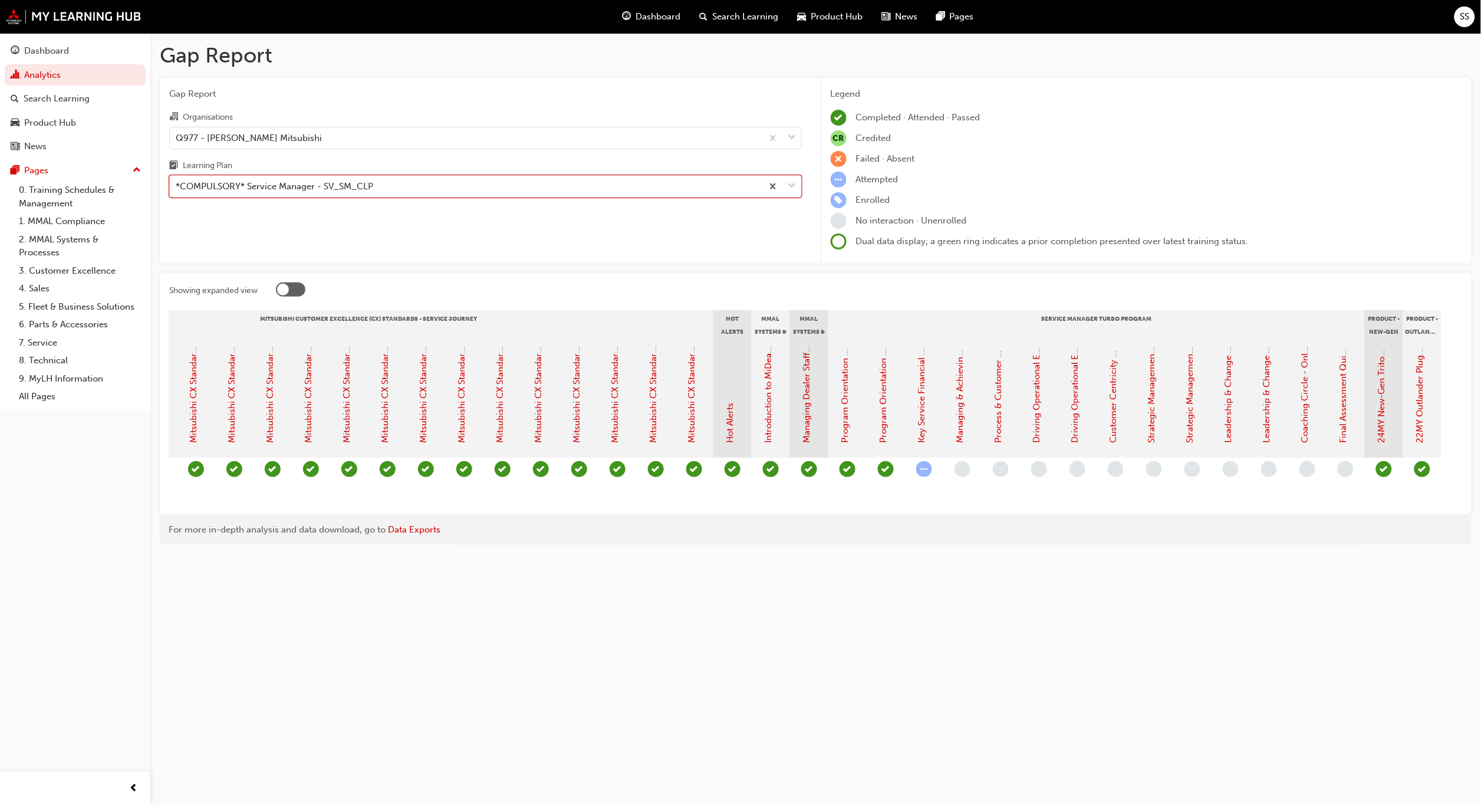
scroll to position [0, 530]
